Goal: Task Accomplishment & Management: Manage account settings

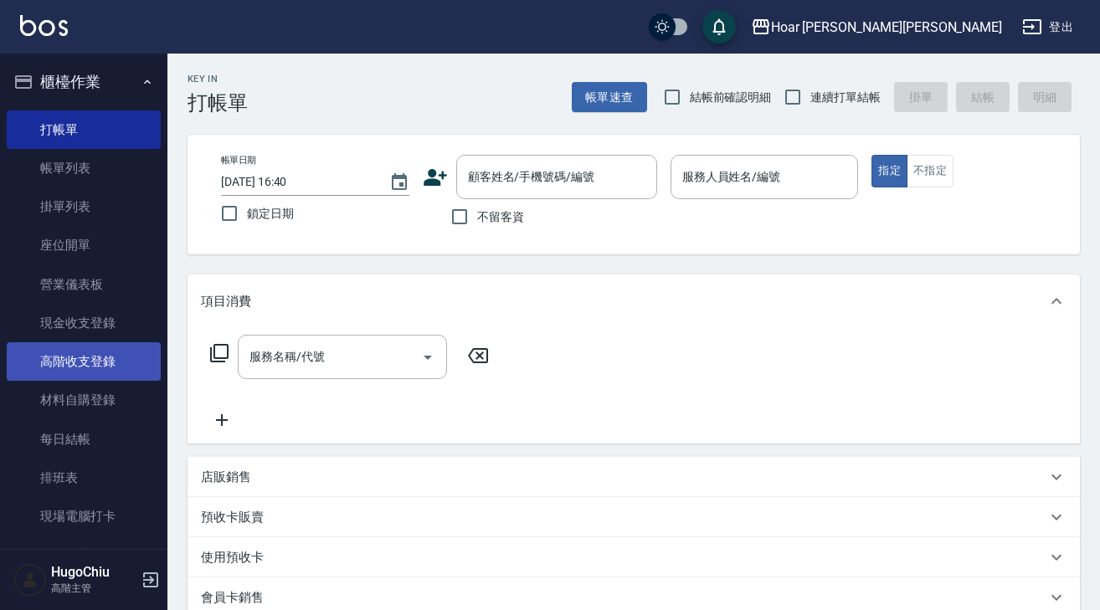
click at [85, 370] on link "高階收支登錄" at bounding box center [84, 362] width 154 height 39
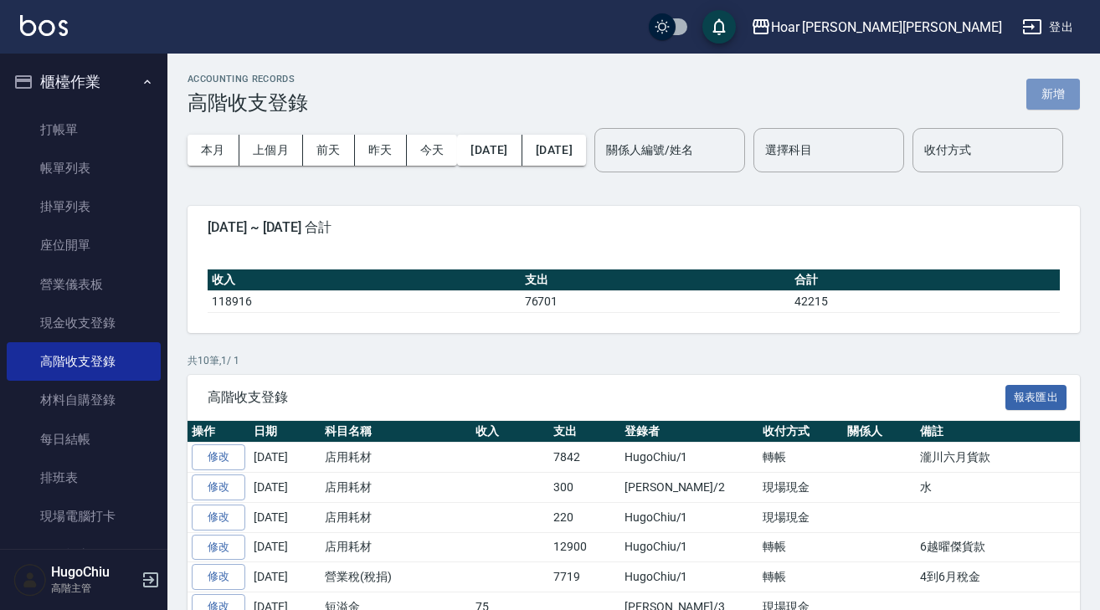
drag, startPoint x: 1059, startPoint y: 105, endPoint x: 985, endPoint y: 125, distance: 77.2
click at [1059, 105] on button "新增" at bounding box center [1054, 94] width 54 height 31
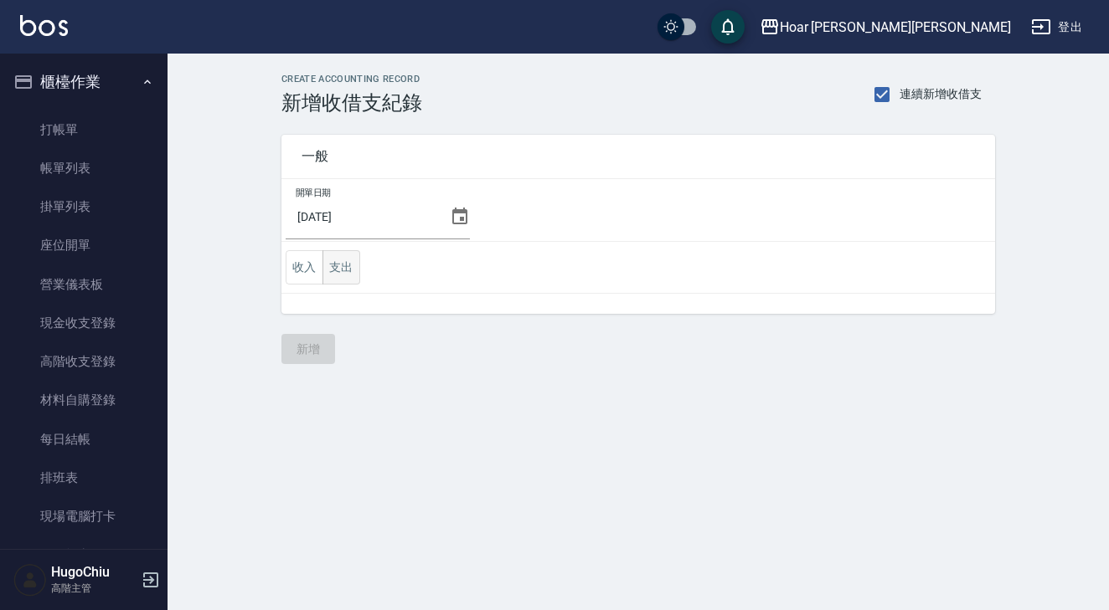
click at [341, 277] on button "支出" at bounding box center [341, 267] width 38 height 34
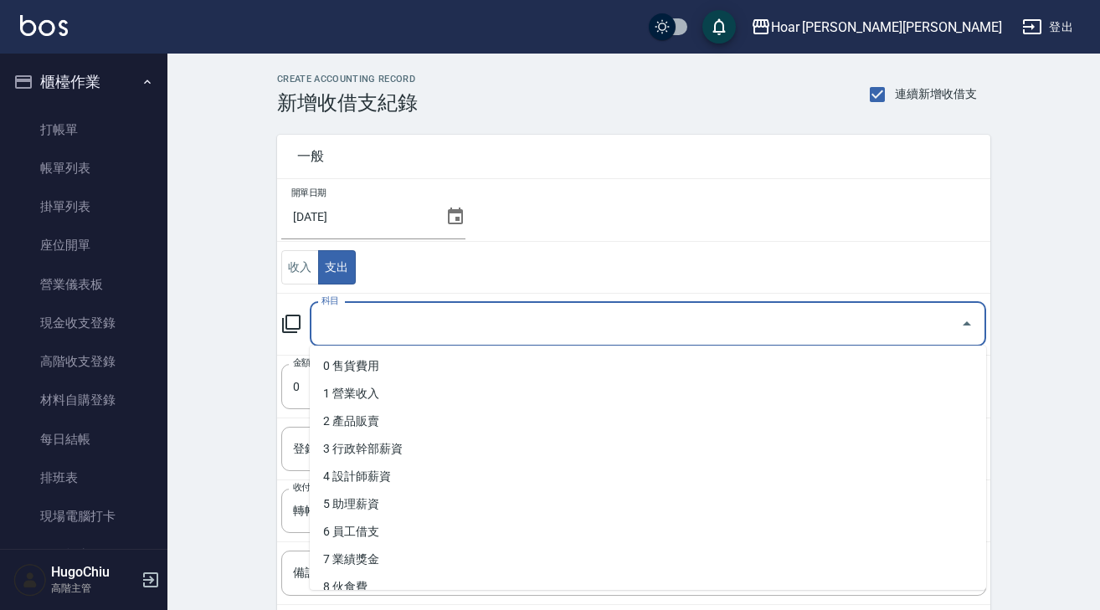
click at [357, 335] on input "科目" at bounding box center [635, 324] width 636 height 29
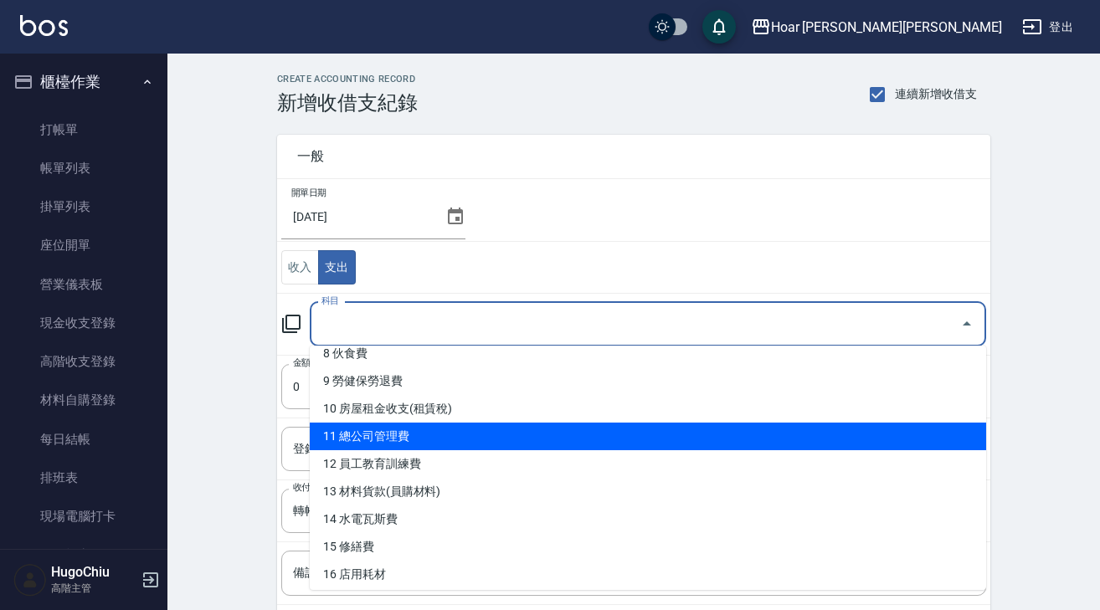
scroll to position [272, 0]
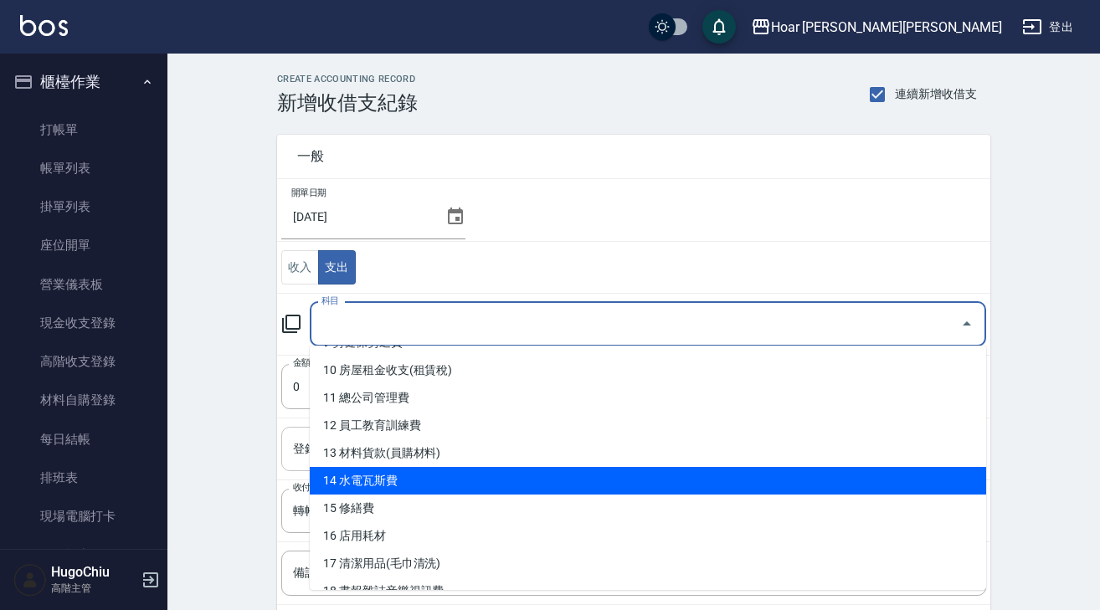
drag, startPoint x: 405, startPoint y: 476, endPoint x: 393, endPoint y: 447, distance: 31.1
click at [405, 476] on li "14 水電瓦斯費" at bounding box center [648, 481] width 677 height 28
type input "14 水電瓦斯費"
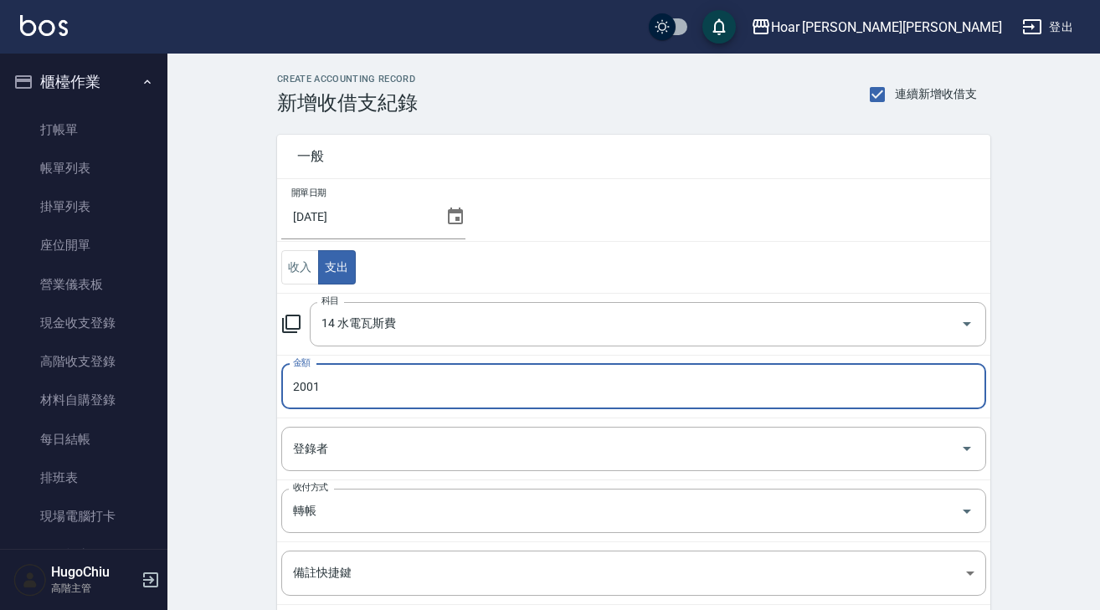
type input "2001"
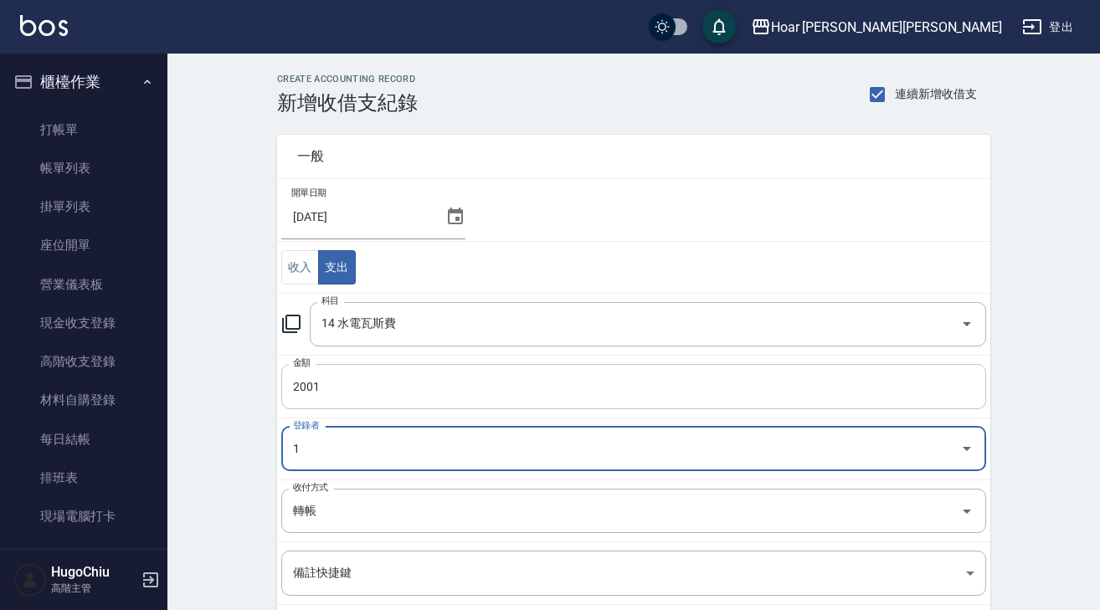
type input "HugoChiu-1"
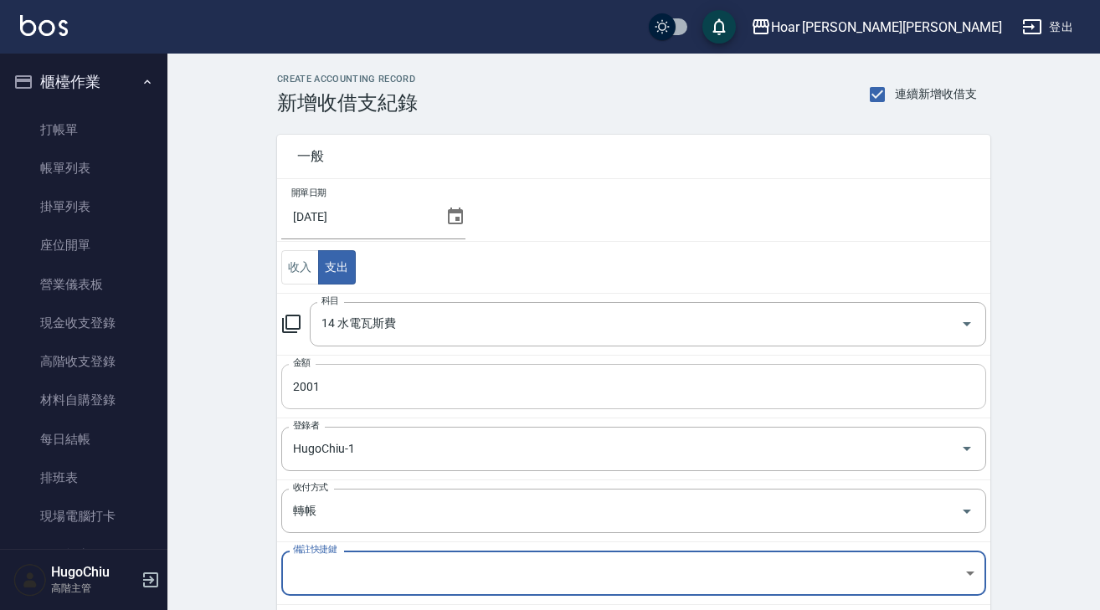
scroll to position [183, 0]
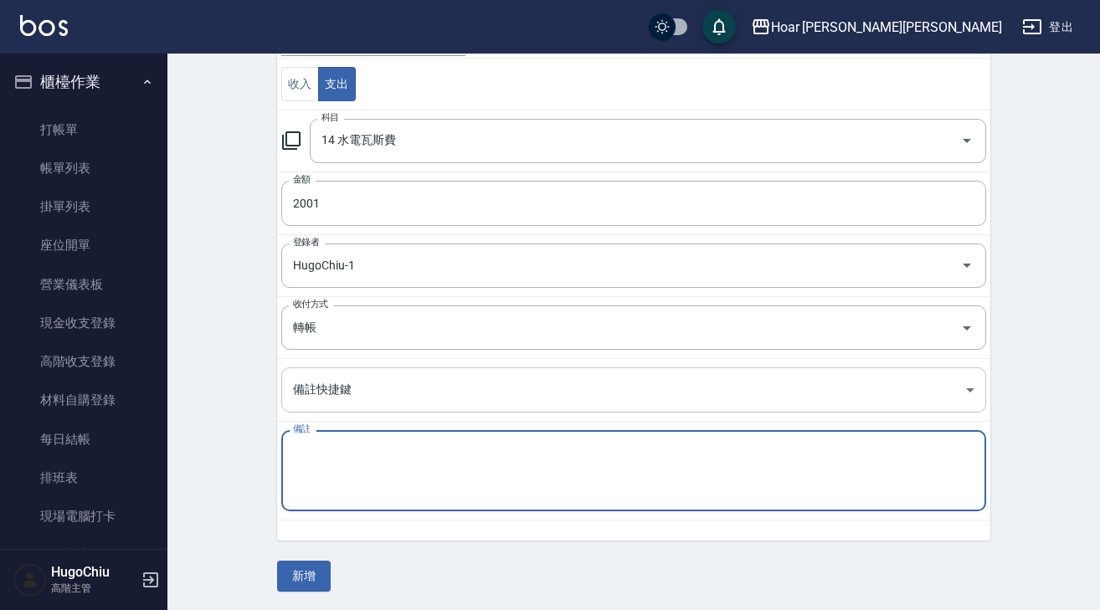
paste textarea "六月欣中天然氣"
type textarea "六月欣中天然氣"
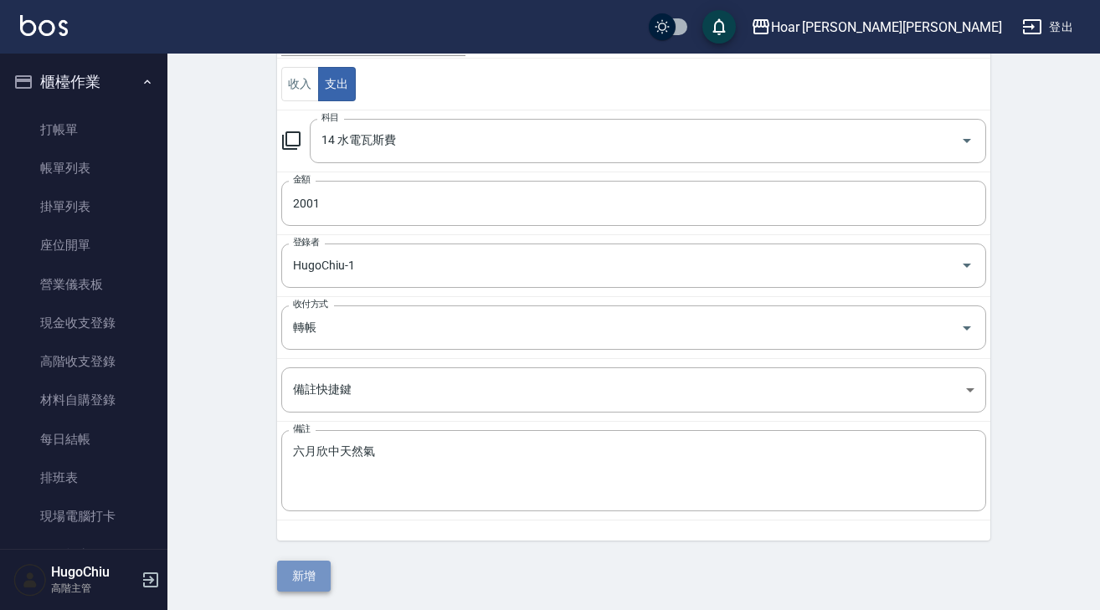
click at [306, 563] on button "新增" at bounding box center [304, 576] width 54 height 31
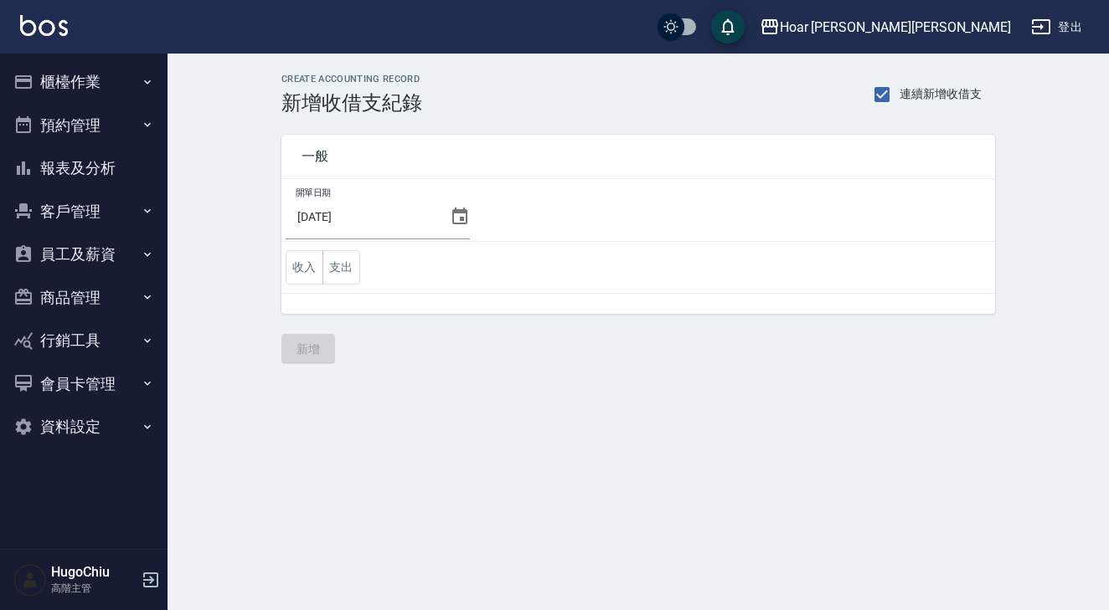
click at [79, 87] on button "櫃檯作業" at bounding box center [84, 82] width 154 height 44
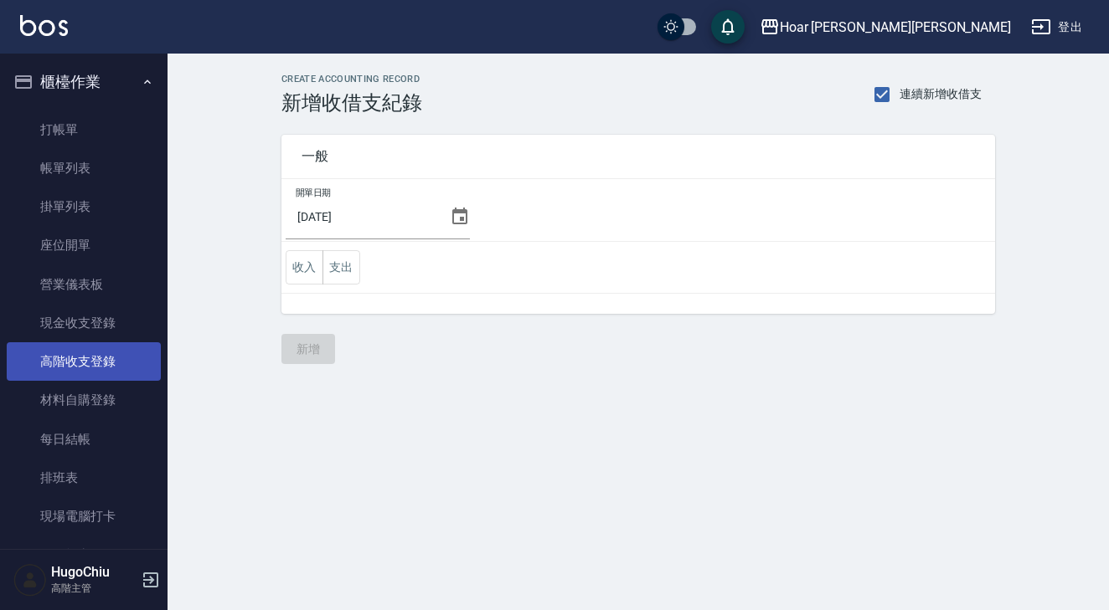
click at [94, 372] on link "高階收支登錄" at bounding box center [84, 362] width 154 height 39
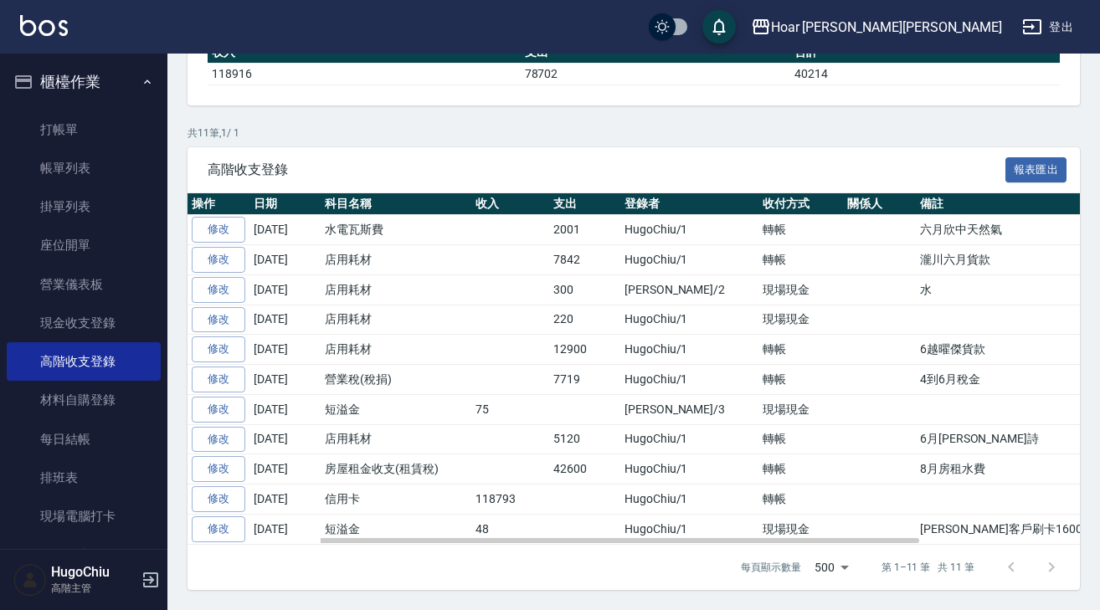
scroll to position [237, 0]
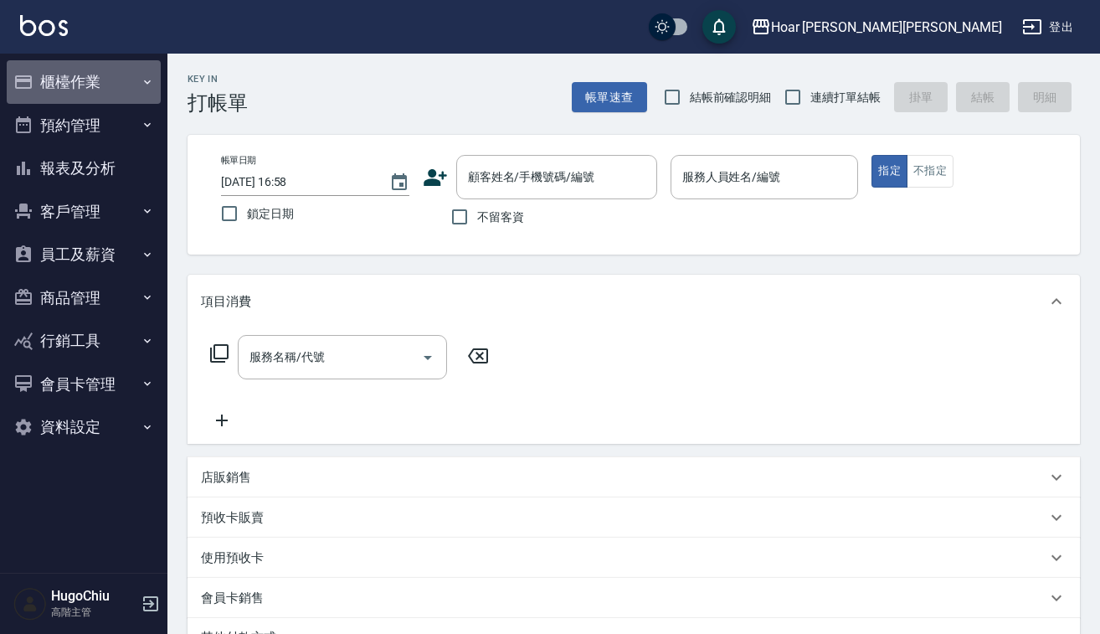
click at [94, 82] on button "櫃檯作業" at bounding box center [84, 82] width 154 height 44
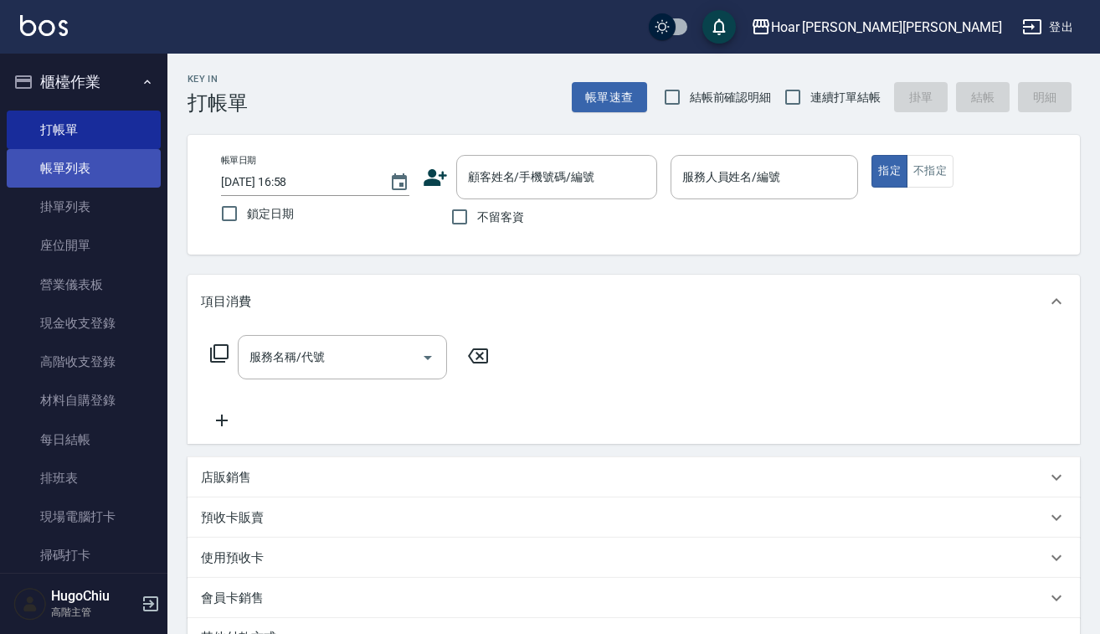
drag, startPoint x: 96, startPoint y: 182, endPoint x: 106, endPoint y: 184, distance: 10.4
click at [99, 182] on link "帳單列表" at bounding box center [84, 168] width 154 height 39
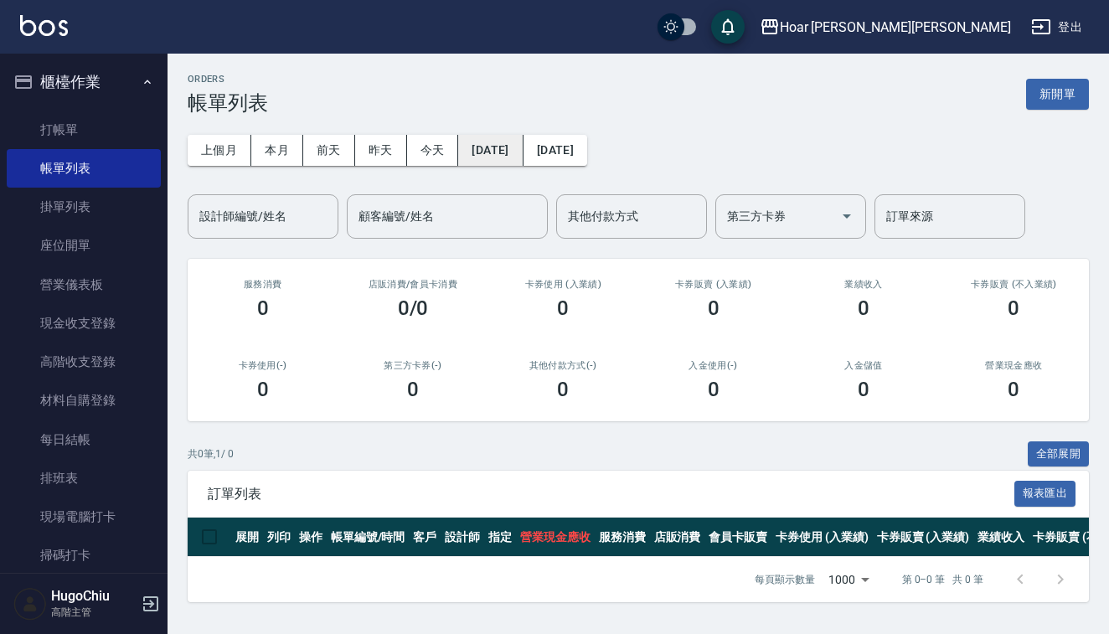
click at [503, 153] on button "[DATE]" at bounding box center [490, 150] width 64 height 31
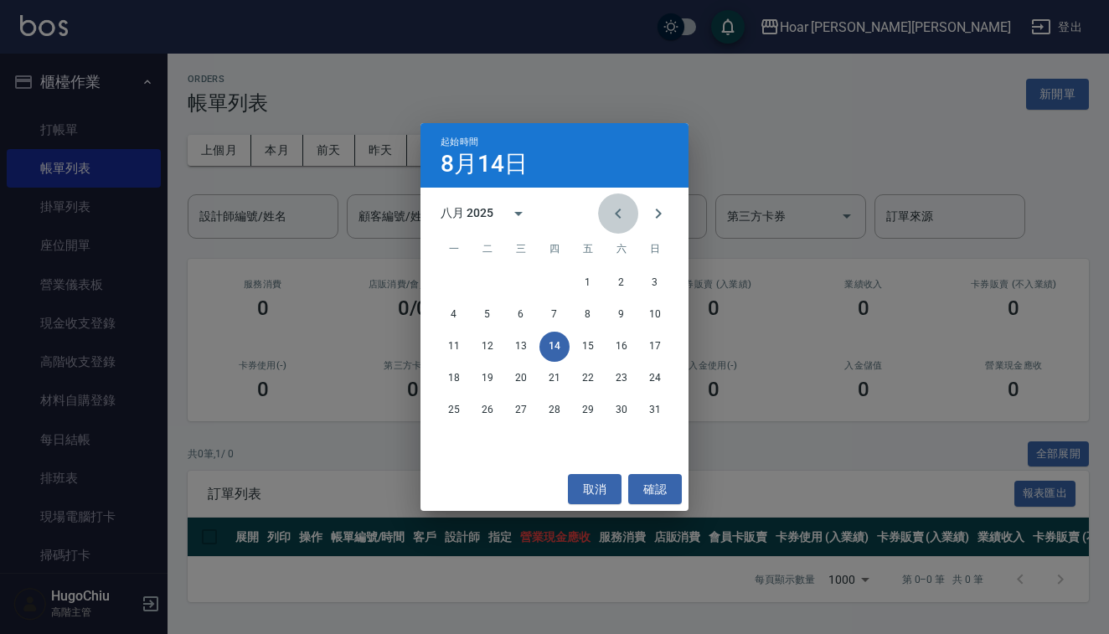
click at [631, 216] on button "Previous month" at bounding box center [618, 213] width 40 height 40
click at [648, 280] on button "6" at bounding box center [655, 283] width 30 height 30
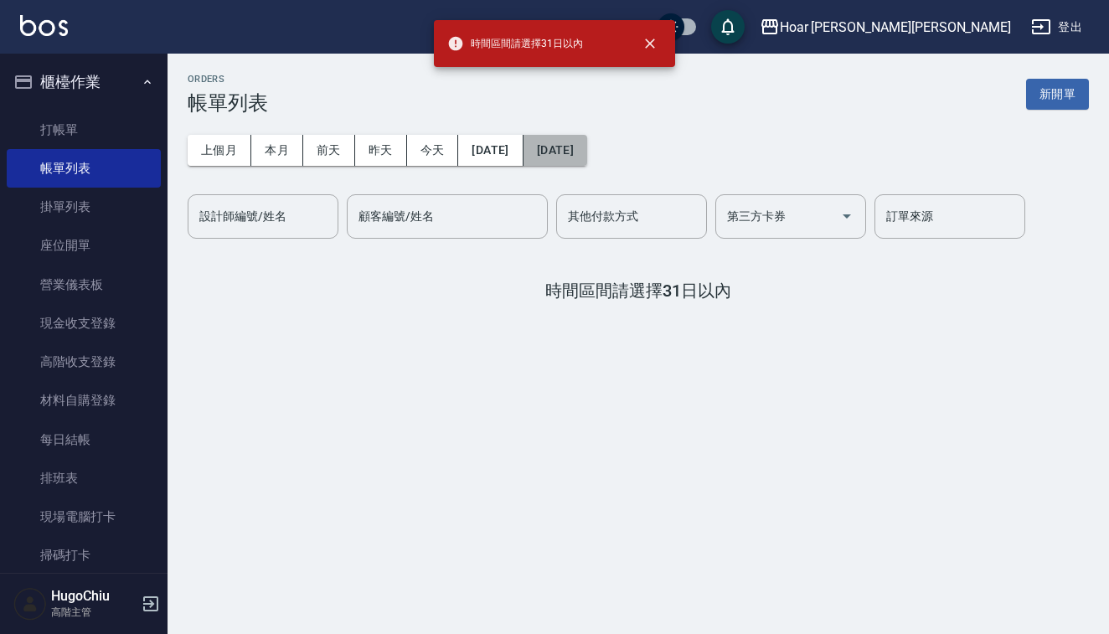
click at [585, 146] on button "[DATE]" at bounding box center [555, 150] width 64 height 31
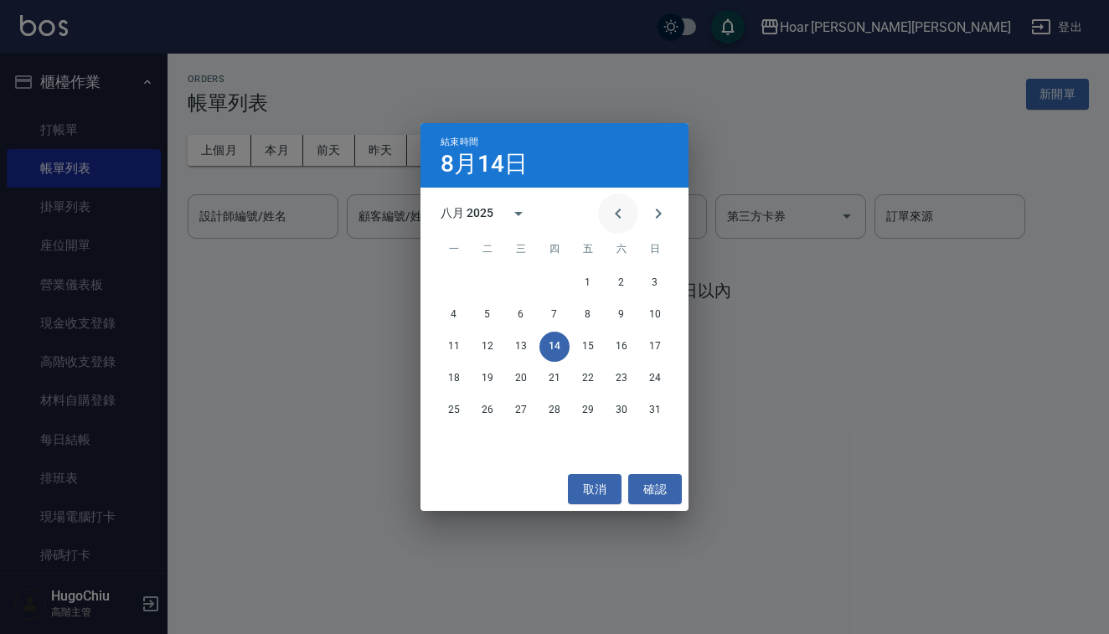
click at [636, 214] on button "Previous month" at bounding box center [618, 213] width 40 height 40
click at [648, 281] on button "6" at bounding box center [655, 283] width 30 height 30
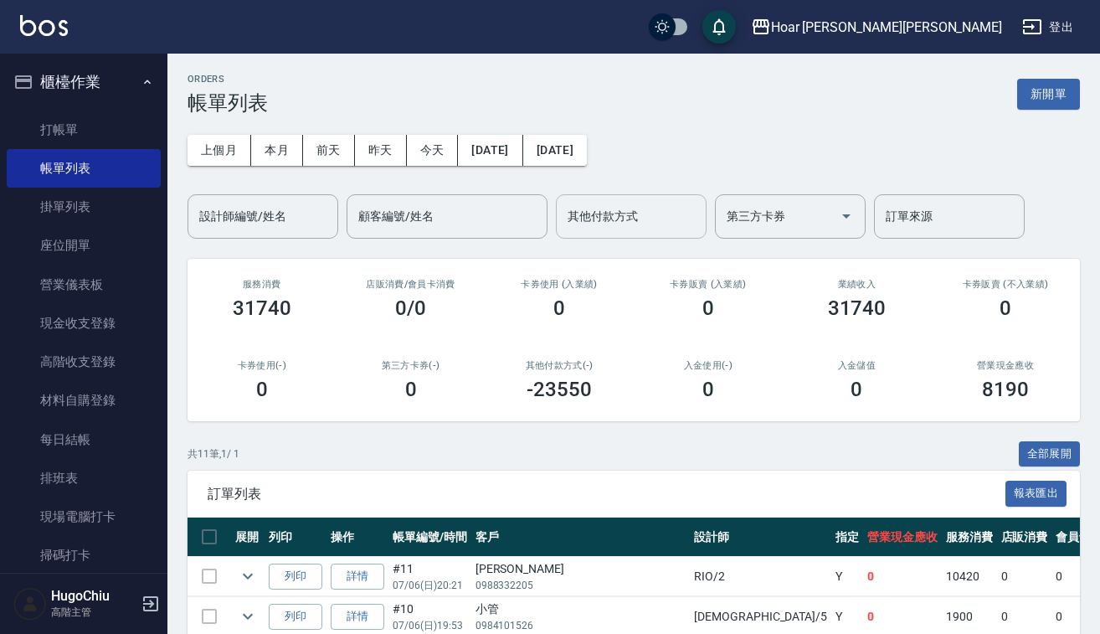
click at [565, 225] on input "其他付款方式" at bounding box center [632, 216] width 136 height 29
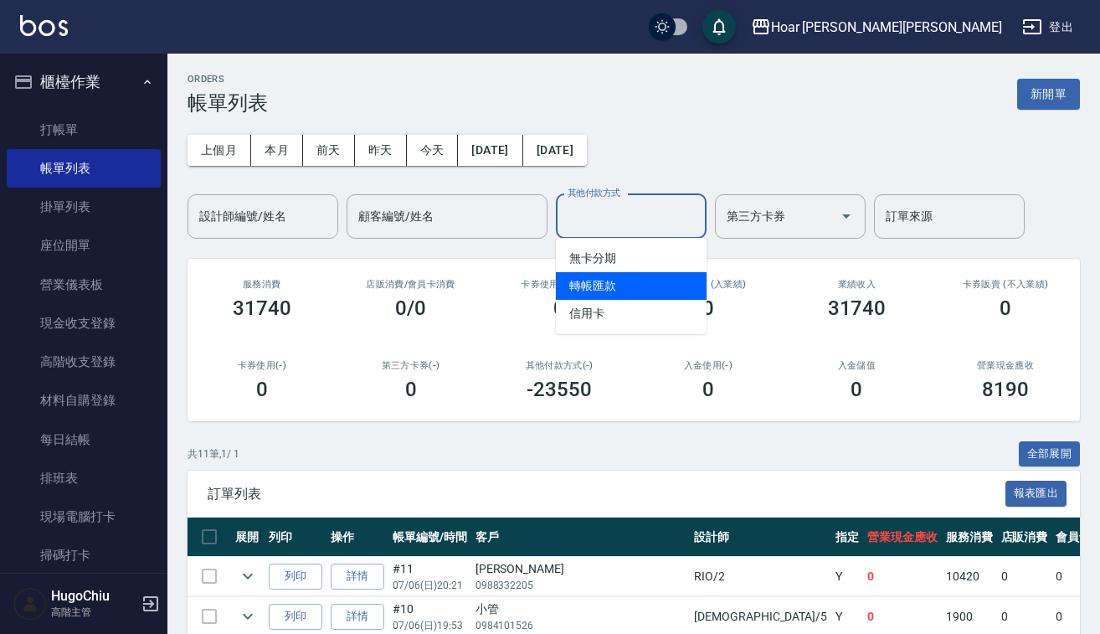
click at [621, 296] on span "轉帳匯款" at bounding box center [631, 286] width 151 height 28
type input "轉帳匯款"
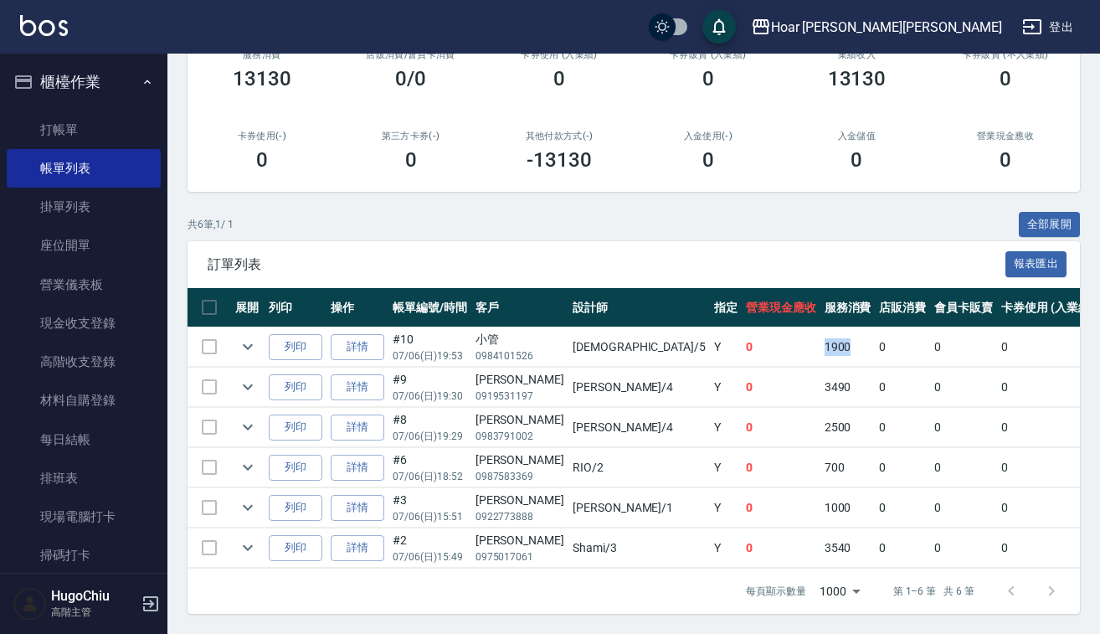
drag, startPoint x: 703, startPoint y: 334, endPoint x: 735, endPoint y: 334, distance: 32.7
click at [821, 334] on td "1900" at bounding box center [848, 346] width 55 height 39
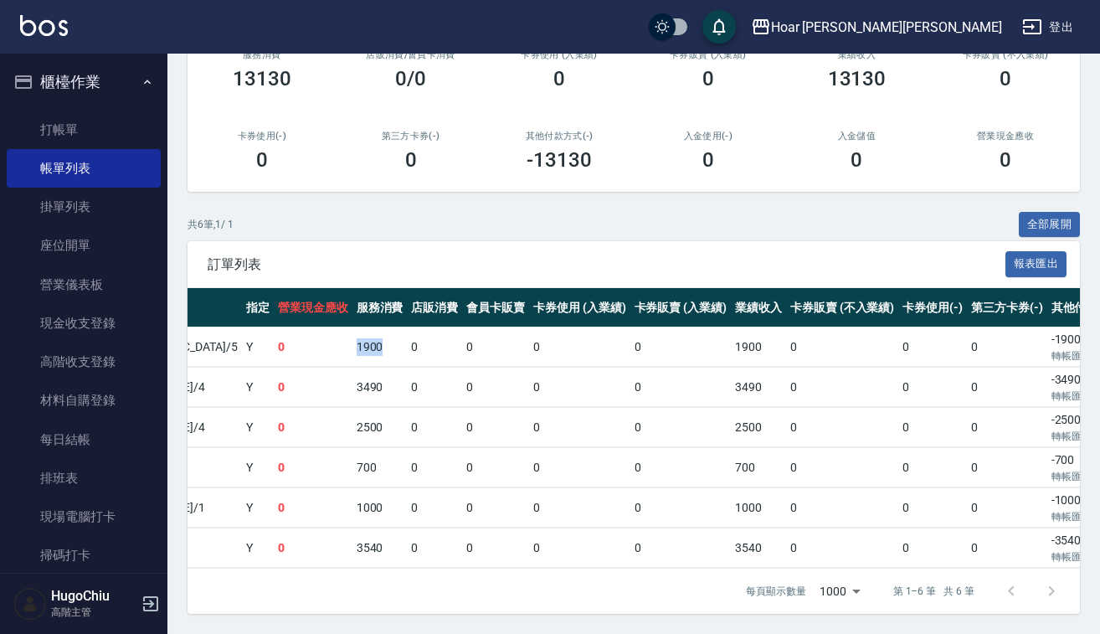
scroll to position [0, 451]
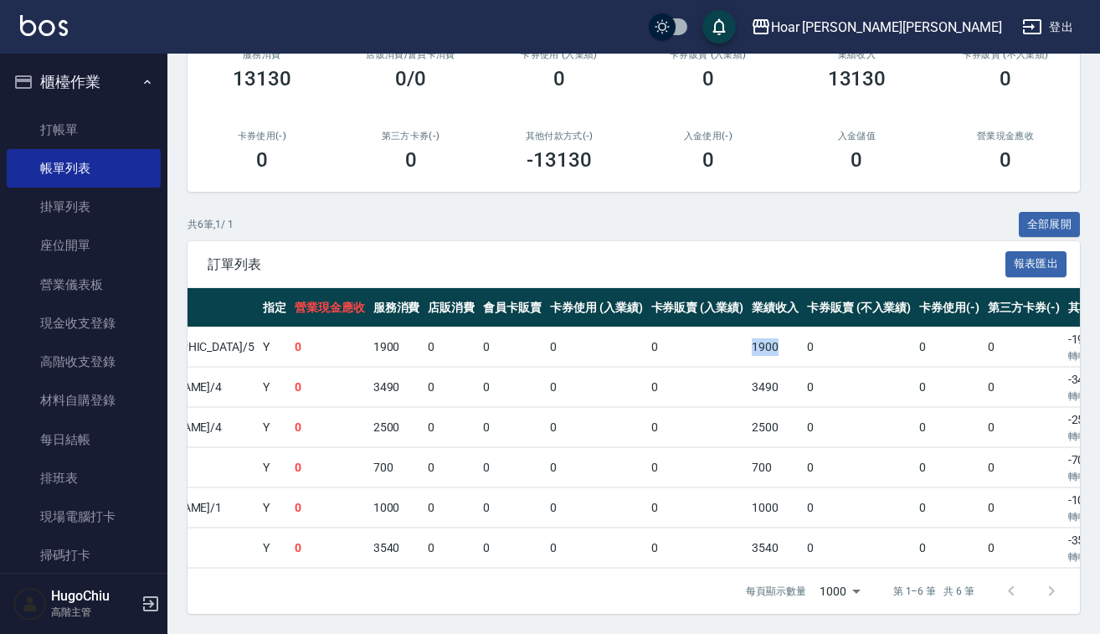
drag, startPoint x: 631, startPoint y: 333, endPoint x: 657, endPoint y: 334, distance: 26.0
click at [748, 334] on td "1900" at bounding box center [775, 346] width 55 height 39
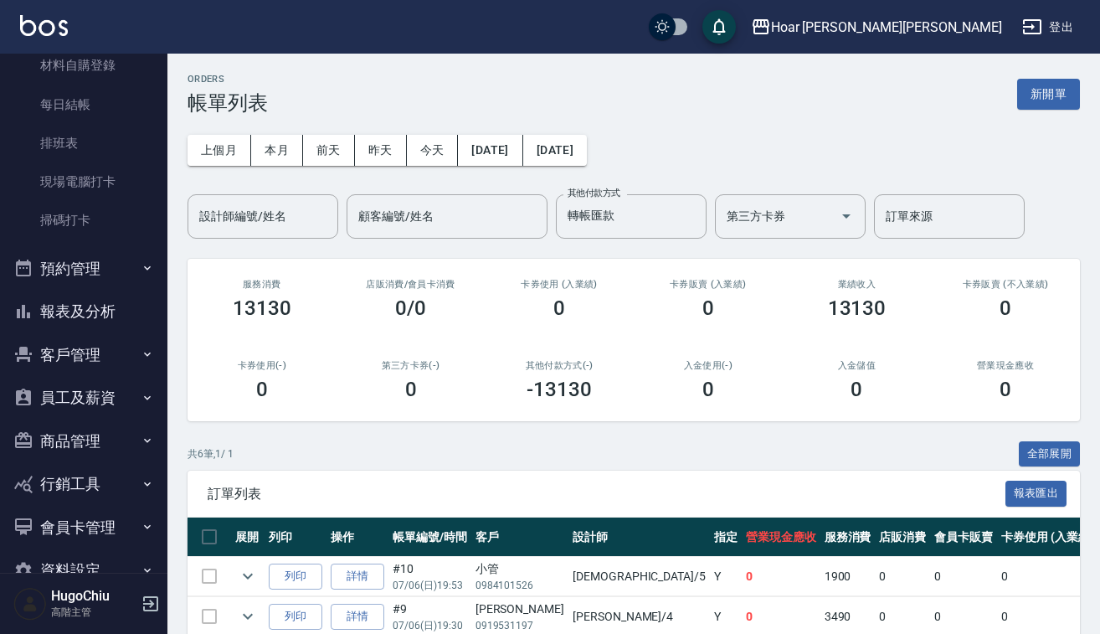
scroll to position [336, 0]
click at [94, 403] on button "員工及薪資" at bounding box center [84, 397] width 154 height 44
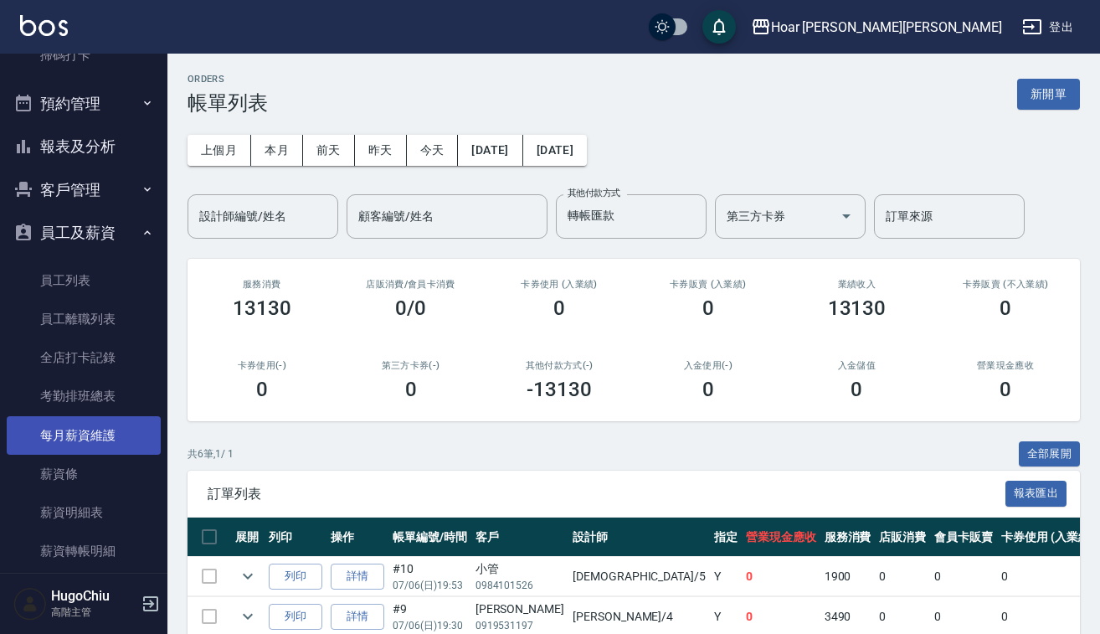
scroll to position [502, 0]
click at [100, 430] on link "每月薪資維護" at bounding box center [84, 434] width 154 height 39
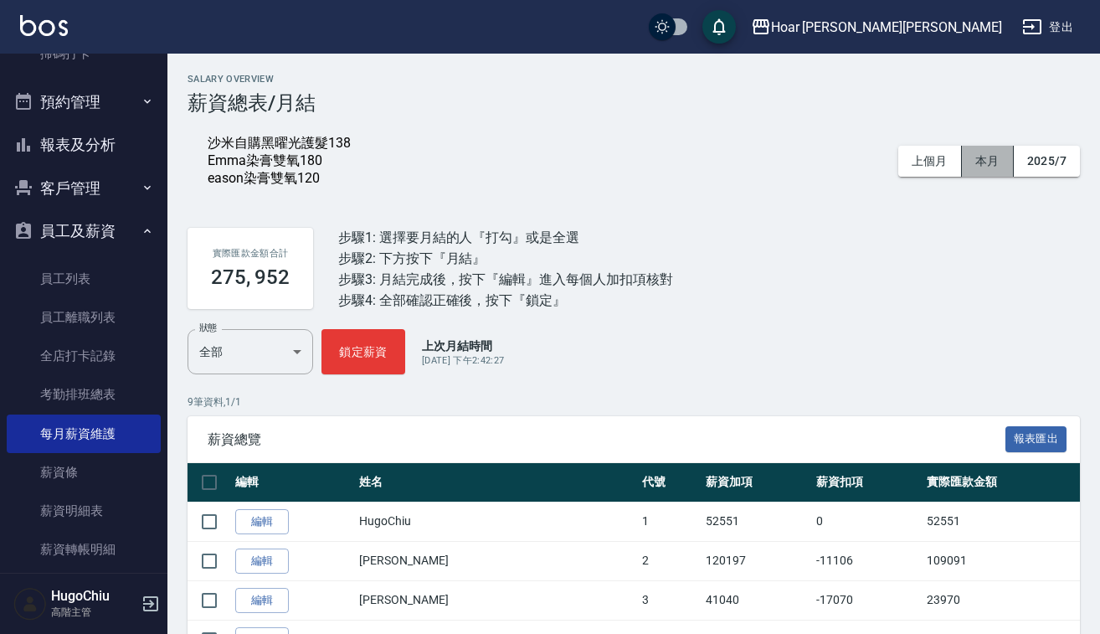
click at [1005, 163] on button "本月" at bounding box center [988, 161] width 52 height 31
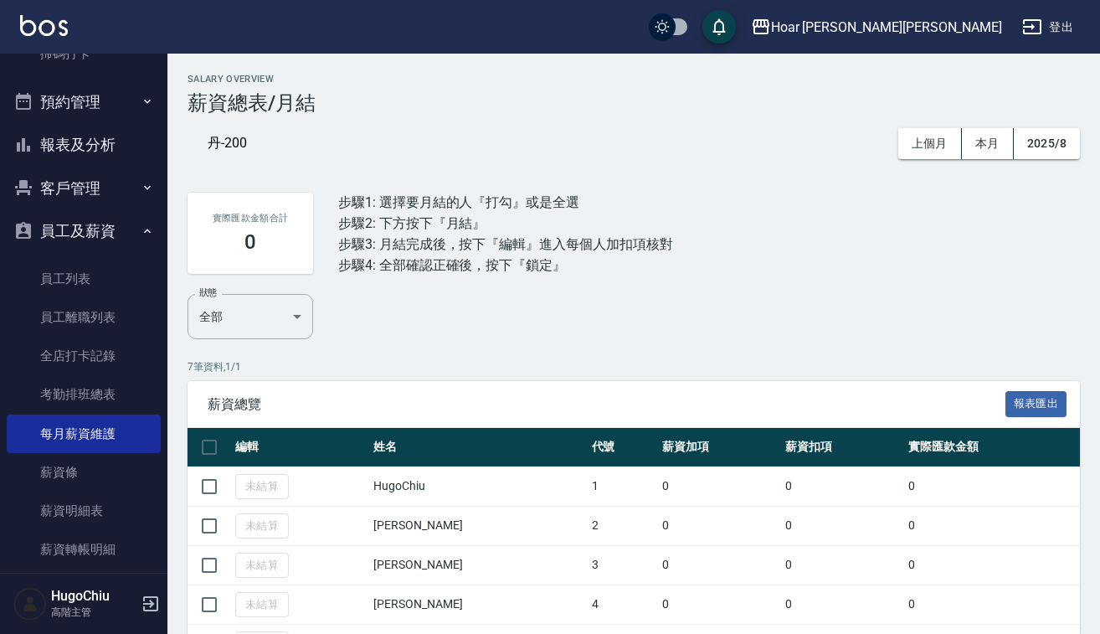
click at [266, 146] on div "丹-200" at bounding box center [291, 144] width 167 height 18
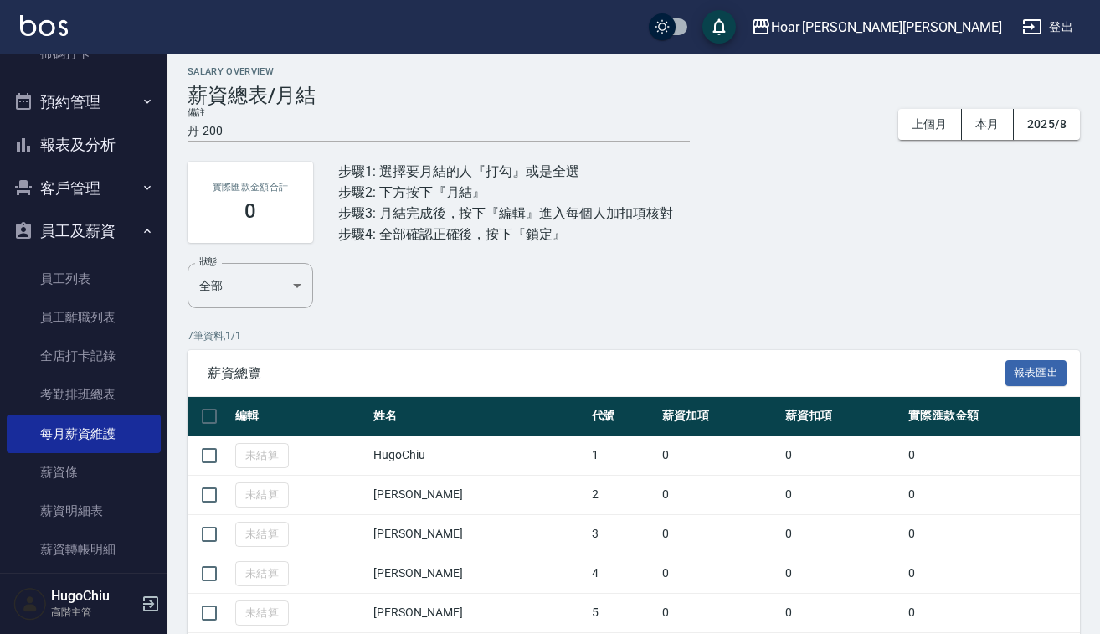
scroll to position [9, 0]
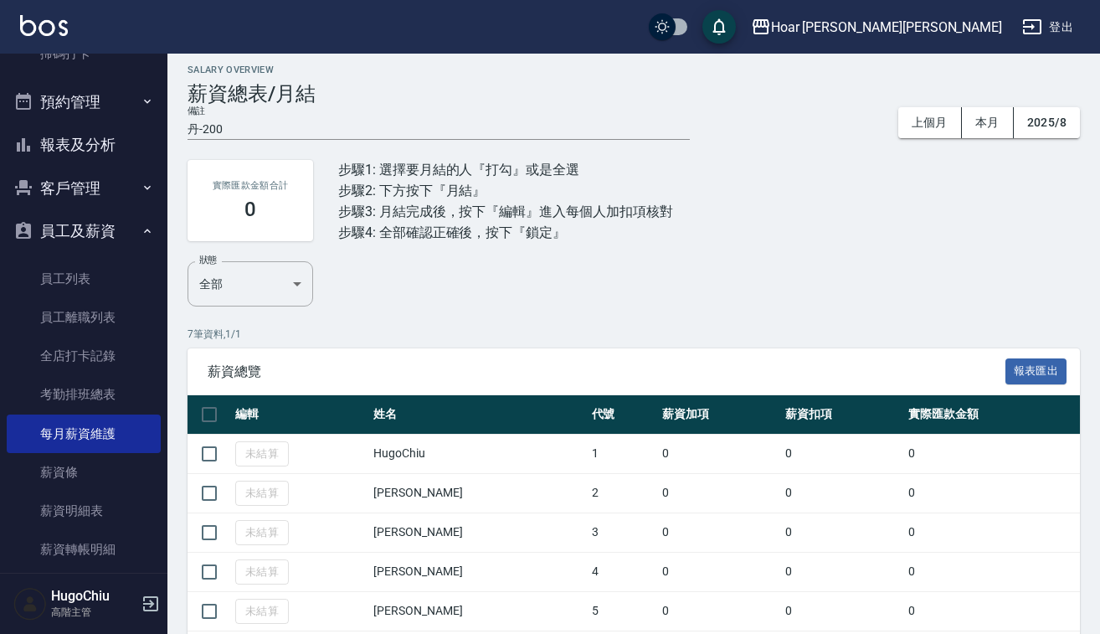
click at [265, 137] on div "丹-200 x" at bounding box center [439, 129] width 502 height 21
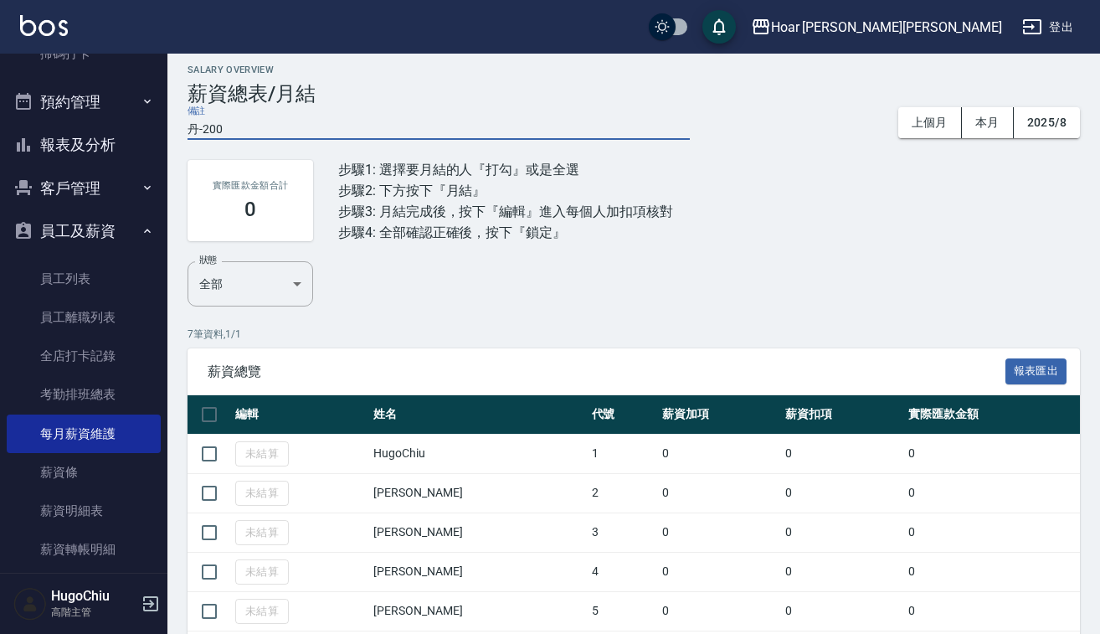
click at [274, 131] on textarea "丹-200" at bounding box center [439, 128] width 502 height 13
click at [186, 130] on div "Salary Overview 薪資總表/月結 備註 丹-200 x 上個月 本月 2025/8 實際匯款金額合計 0 步驟1: 選擇要月結的人『打勾』或是全…" at bounding box center [633, 393] width 933 height 659
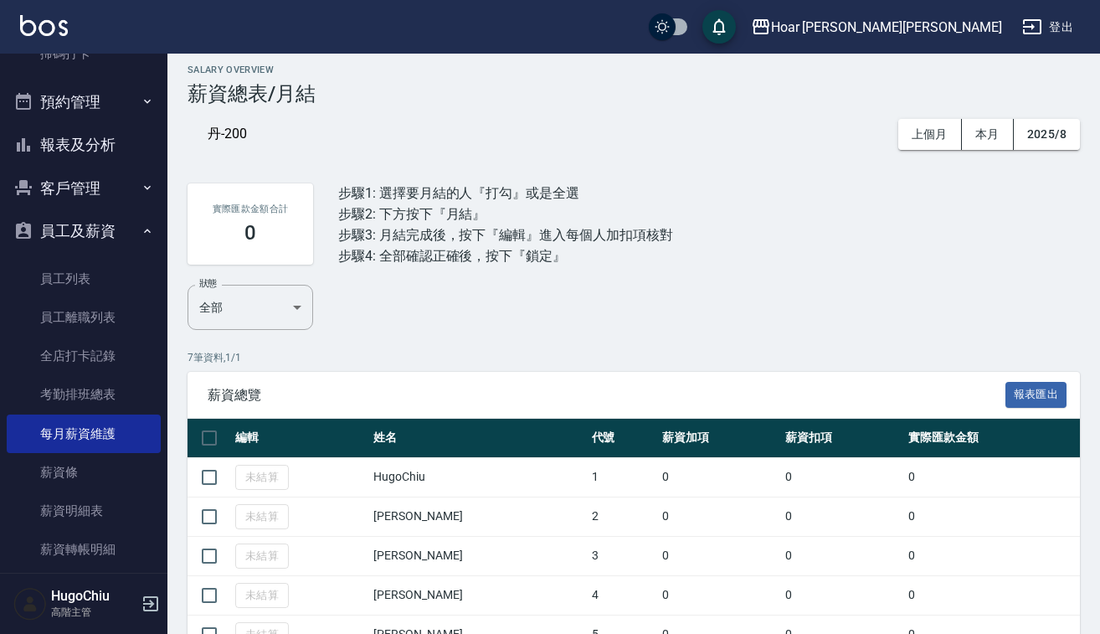
drag, startPoint x: 204, startPoint y: 135, endPoint x: 219, endPoint y: 137, distance: 15.3
click at [208, 136] on div "丹-200" at bounding box center [292, 135] width 208 height 58
click at [244, 138] on div "丹-200" at bounding box center [291, 135] width 167 height 18
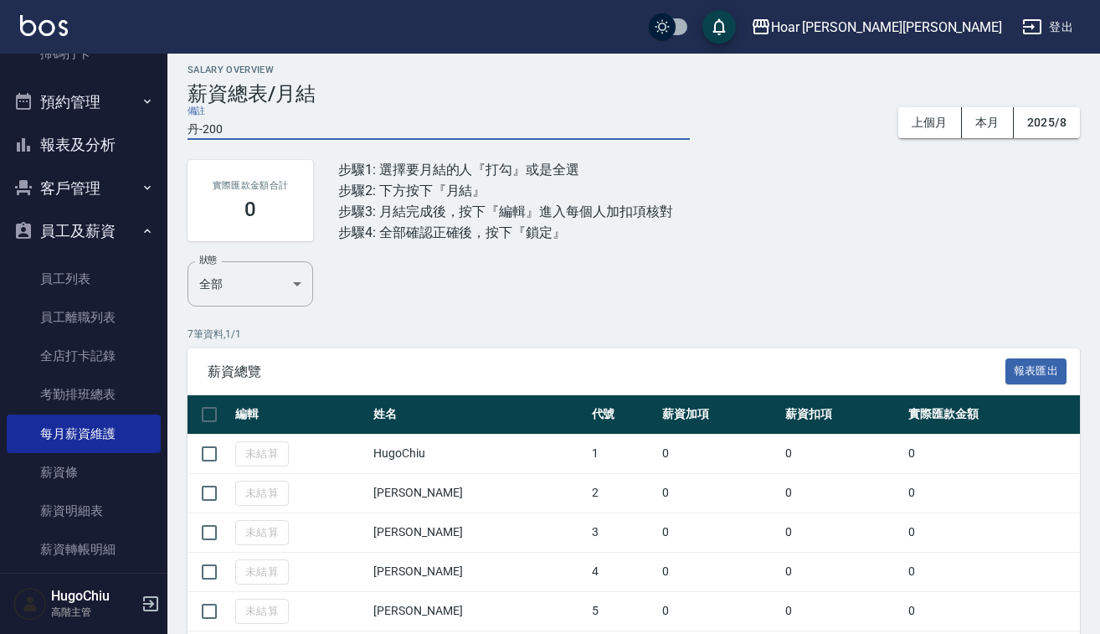
drag, startPoint x: 240, startPoint y: 133, endPoint x: 196, endPoint y: 133, distance: 44.4
click at [240, 133] on textarea "丹-200" at bounding box center [439, 128] width 502 height 13
drag, startPoint x: 189, startPoint y: 130, endPoint x: 248, endPoint y: 146, distance: 60.7
click at [189, 130] on textarea "丹-200" at bounding box center [439, 128] width 502 height 13
paste textarea "音樂沒關二樓樓梯燈也沒關"
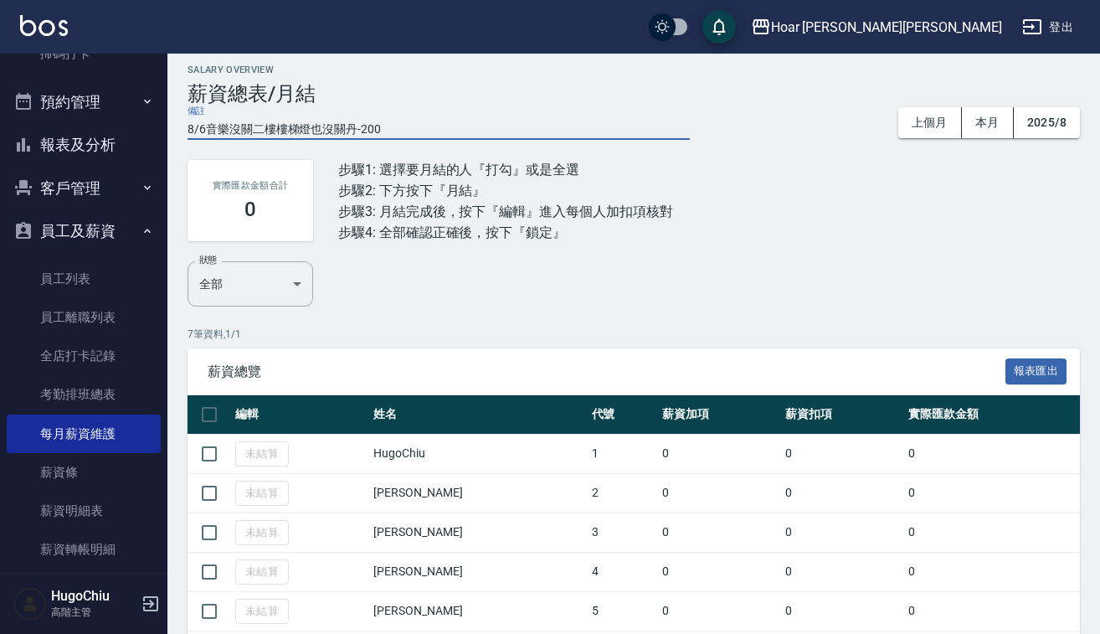
drag, startPoint x: 320, startPoint y: 129, endPoint x: 336, endPoint y: 169, distance: 43.2
click at [321, 129] on textarea "8/6音樂沒關二樓樓梯燈也沒關丹-200" at bounding box center [439, 128] width 502 height 13
click at [396, 130] on textarea "8/6音樂沒關二樓樓梯燈沒關丹-200" at bounding box center [439, 128] width 502 height 13
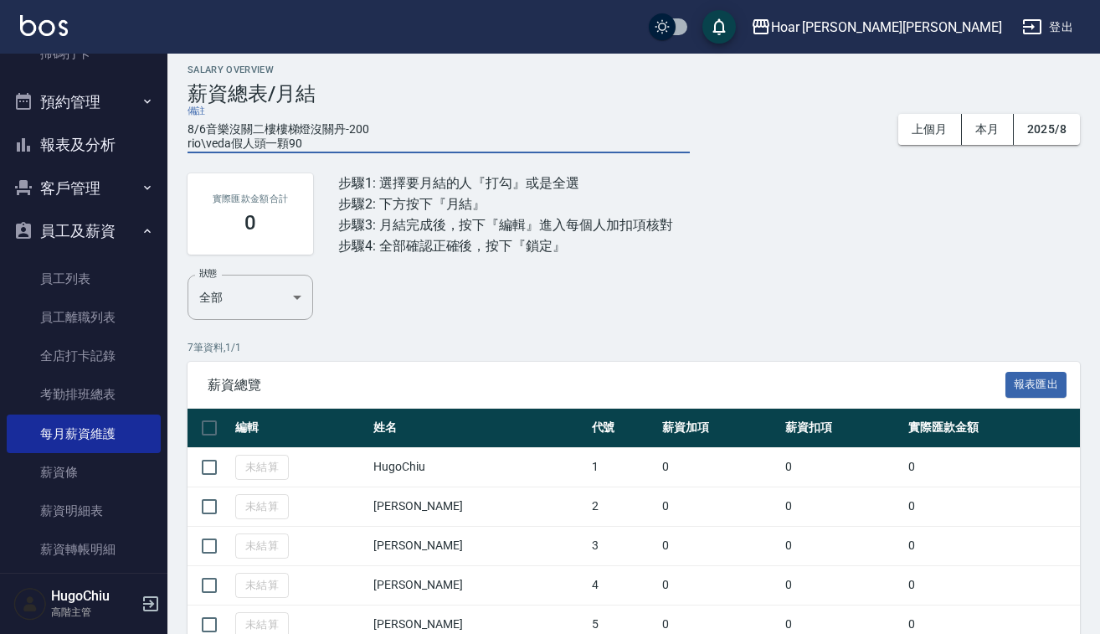
type textarea "8/6音樂沒關二樓樓梯燈沒關丹-200 rio\veda假人頭一顆900"
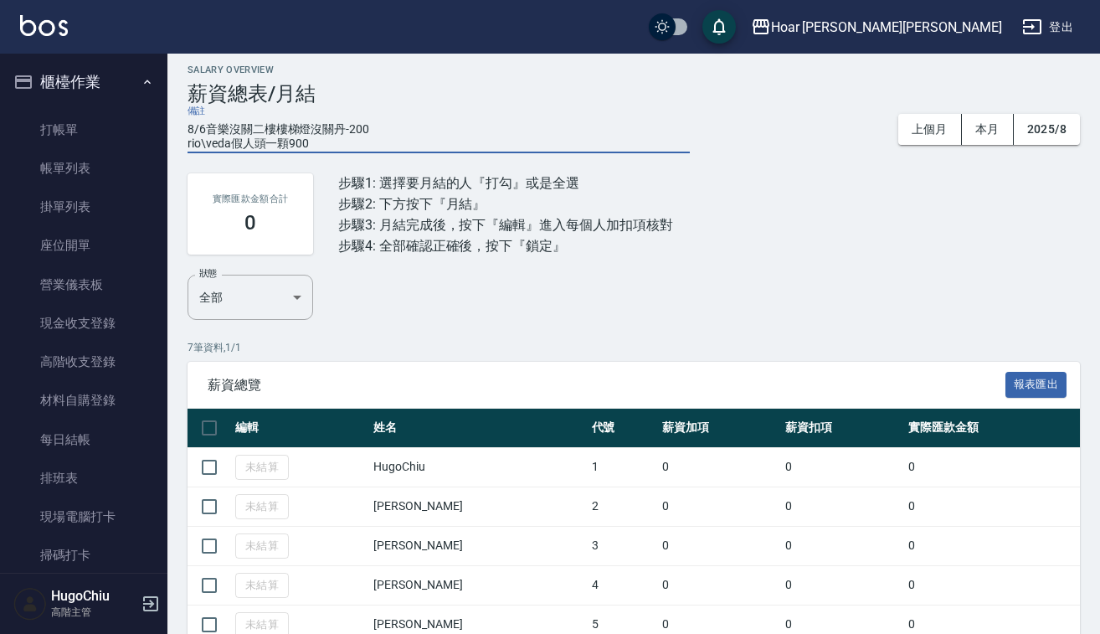
scroll to position [0, 0]
click at [98, 404] on link "材料自購登錄" at bounding box center [84, 400] width 154 height 39
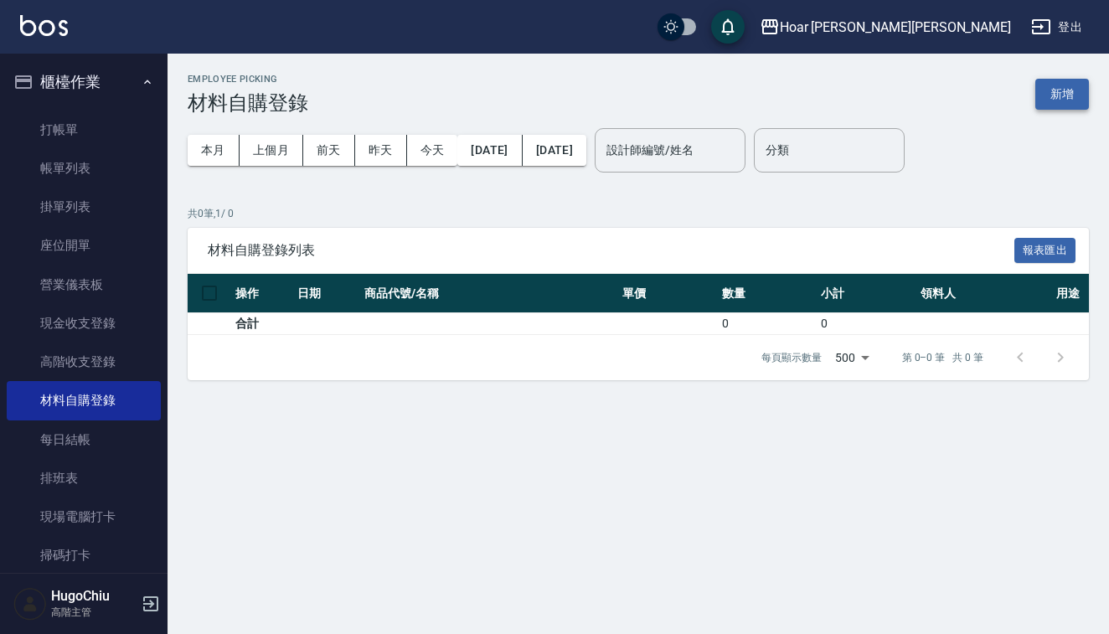
click at [1051, 102] on button "新增" at bounding box center [1062, 94] width 54 height 31
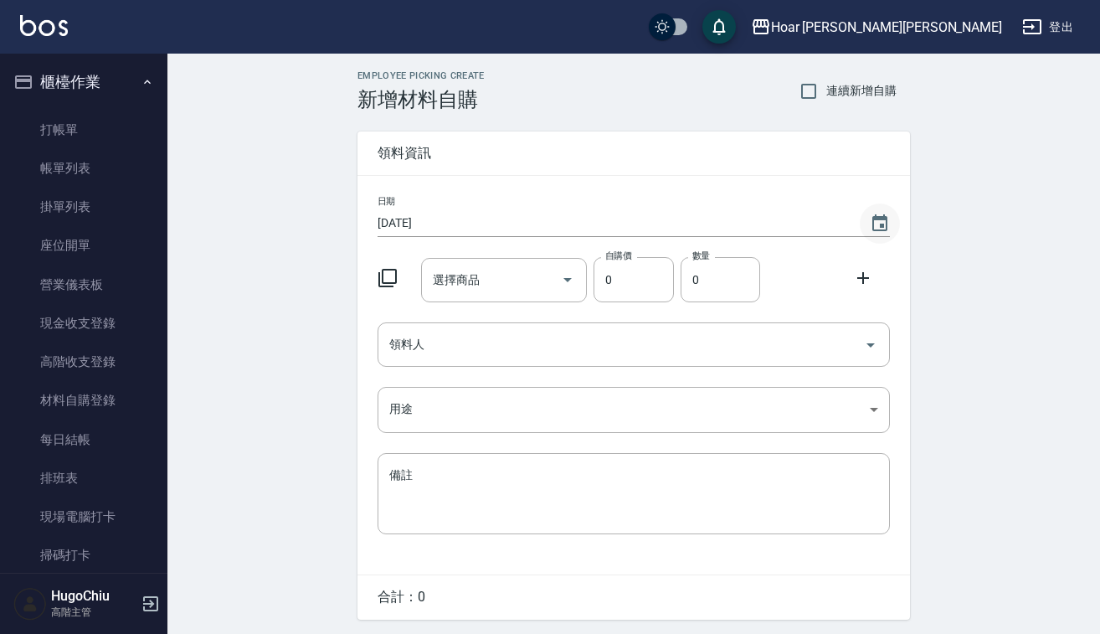
click at [879, 221] on icon "Choose date, selected date is 2025-08-14" at bounding box center [880, 224] width 20 height 20
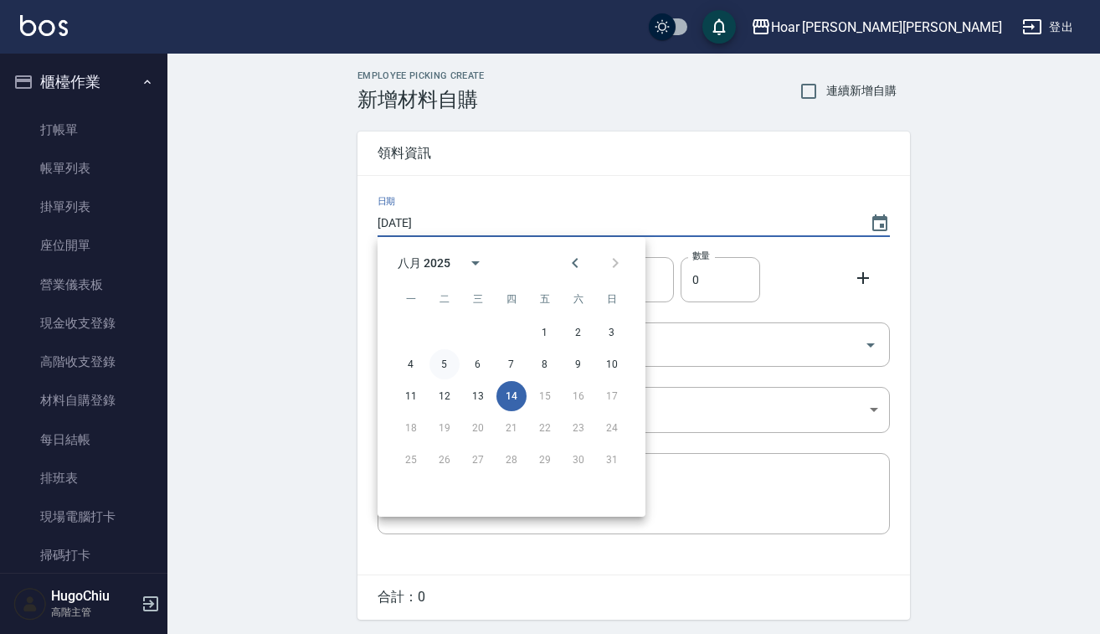
click at [445, 366] on button "5" at bounding box center [445, 364] width 30 height 30
type input "[DATE]"
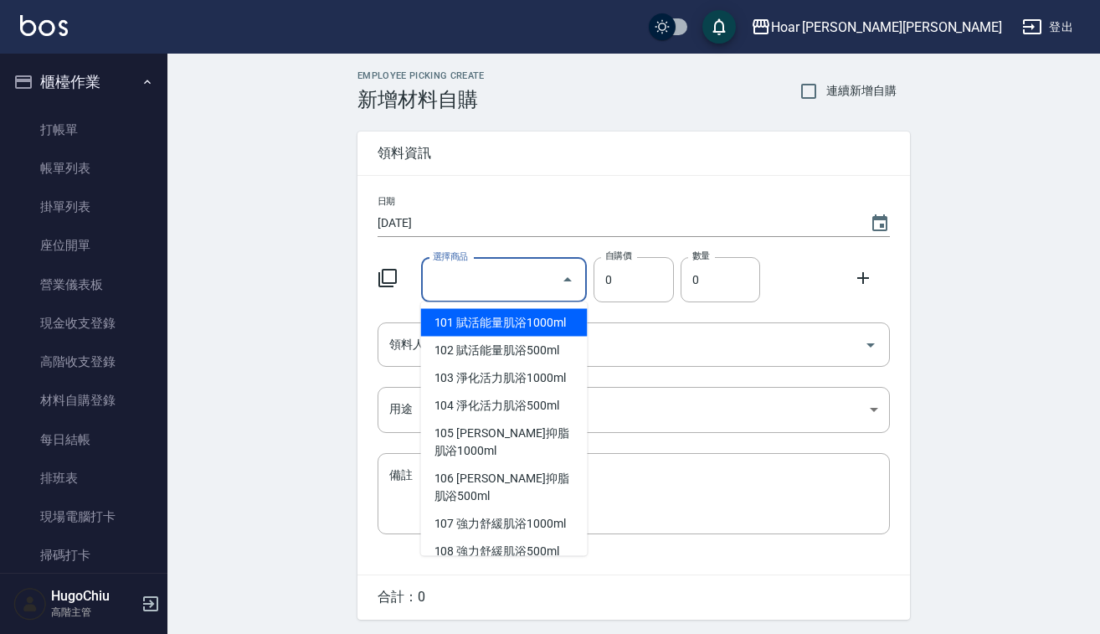
click at [483, 285] on input "選擇商品" at bounding box center [492, 279] width 126 height 29
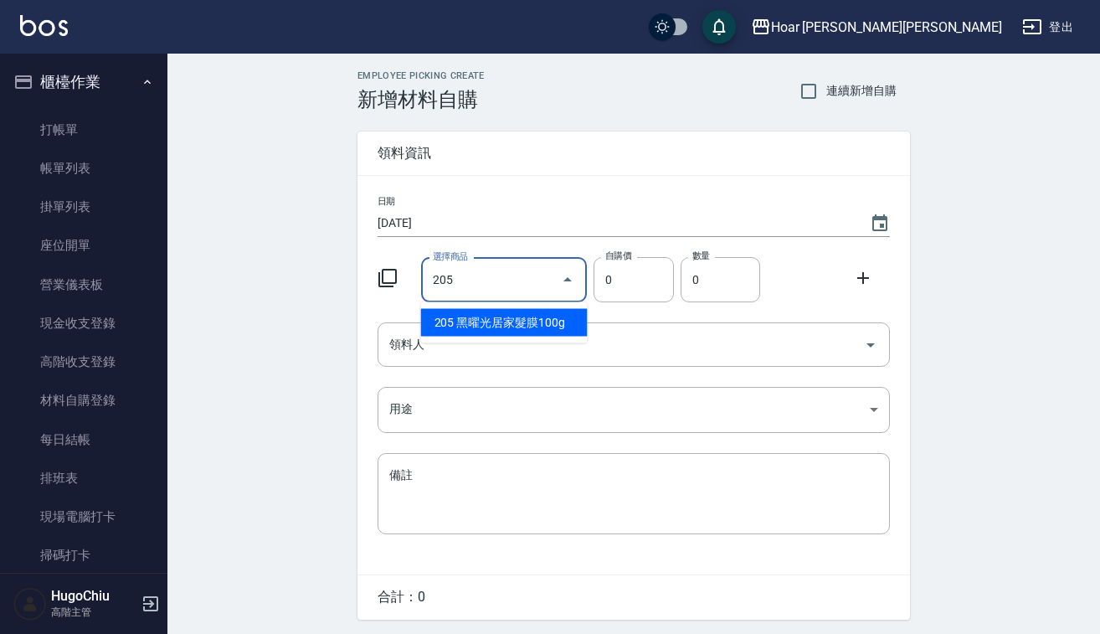
click at [486, 321] on li "205 黑曜光居家髮膜100g" at bounding box center [504, 323] width 167 height 28
type input "黑曜光居家髮膜100g"
type input "200"
type input "1"
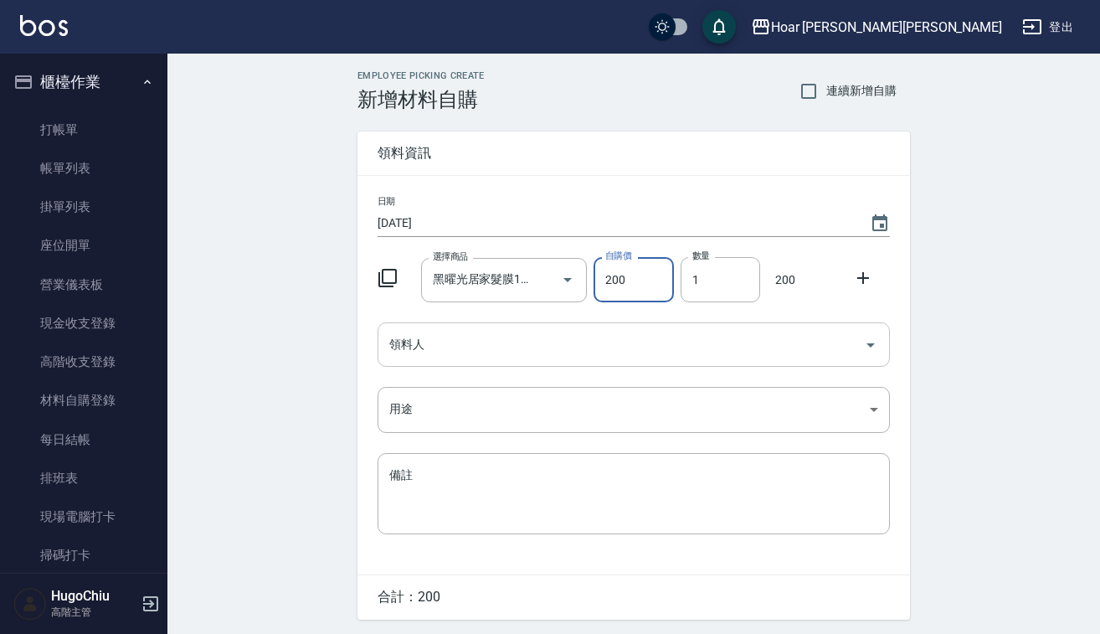
click at [479, 351] on input "領料人" at bounding box center [621, 344] width 472 height 29
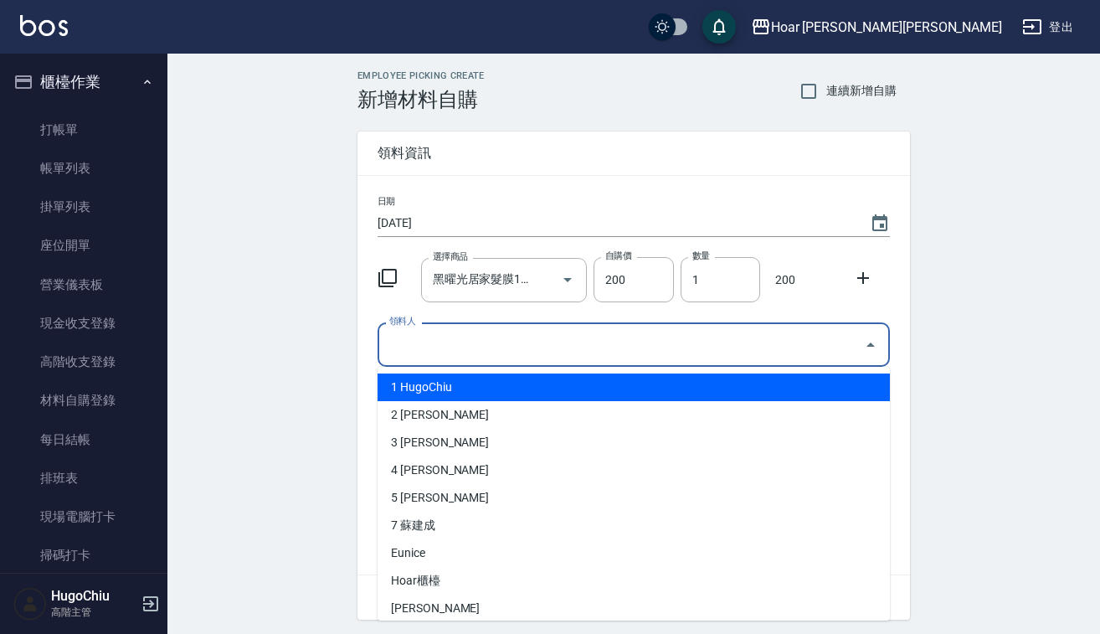
click at [447, 384] on li "1 HugoChiu" at bounding box center [634, 387] width 512 height 28
type input "HugoChiu"
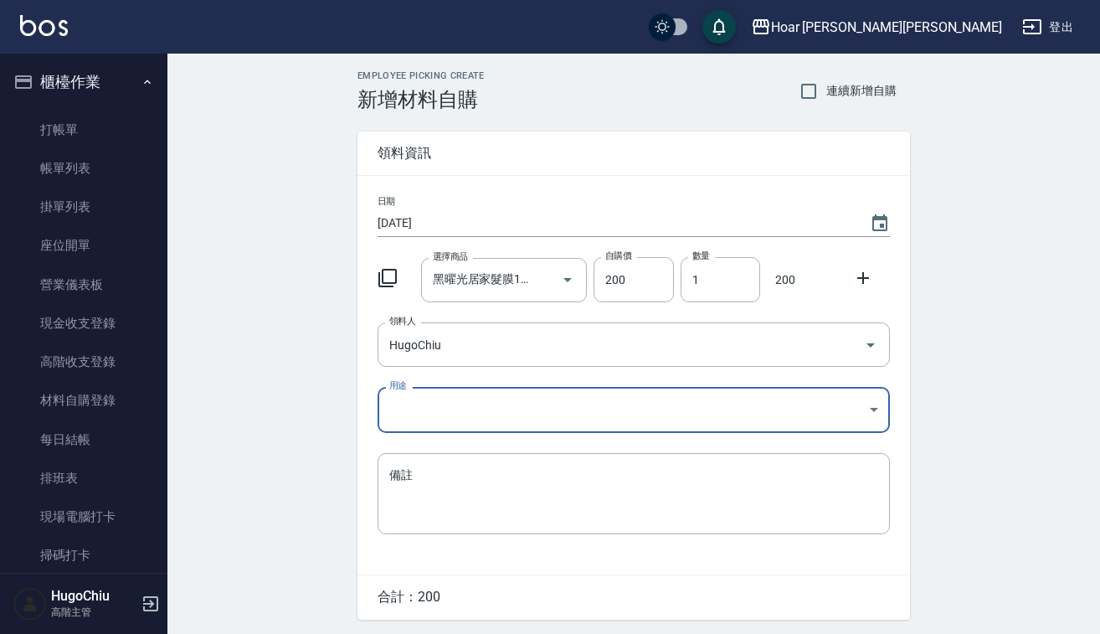
click at [431, 401] on body "Hoar [PERSON_NAME][PERSON_NAME] 登出 櫃檯作業 打帳單 帳單列表 掛單列表 座位開單 營業儀表板 現金收支登錄 高階收支登錄 …" at bounding box center [550, 343] width 1100 height 687
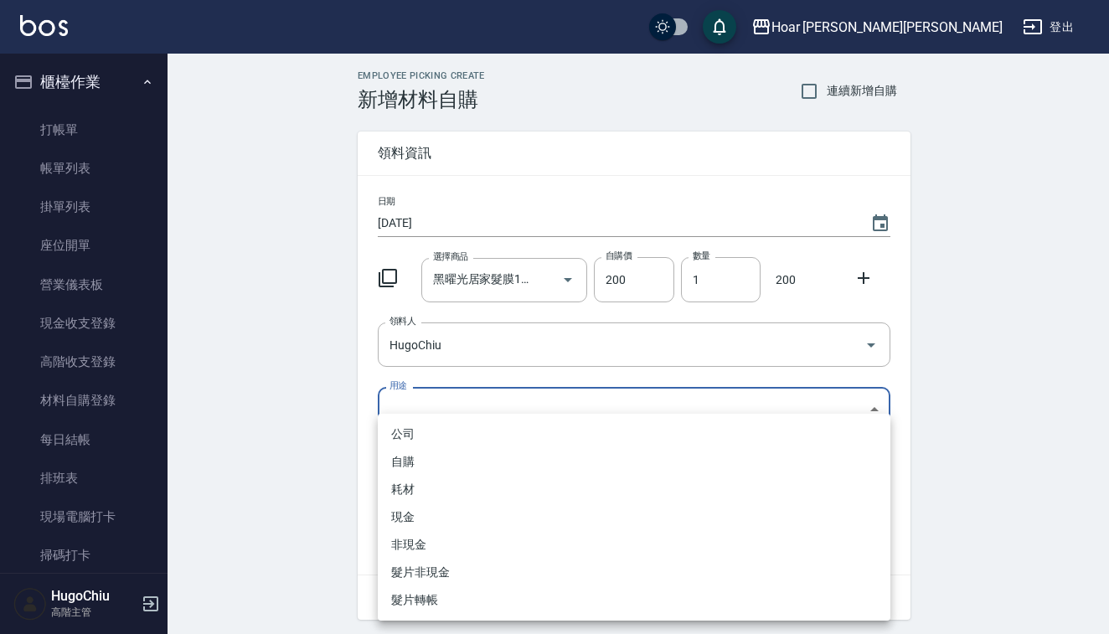
click at [415, 487] on li "耗材" at bounding box center [634, 490] width 512 height 28
type input "耗材"
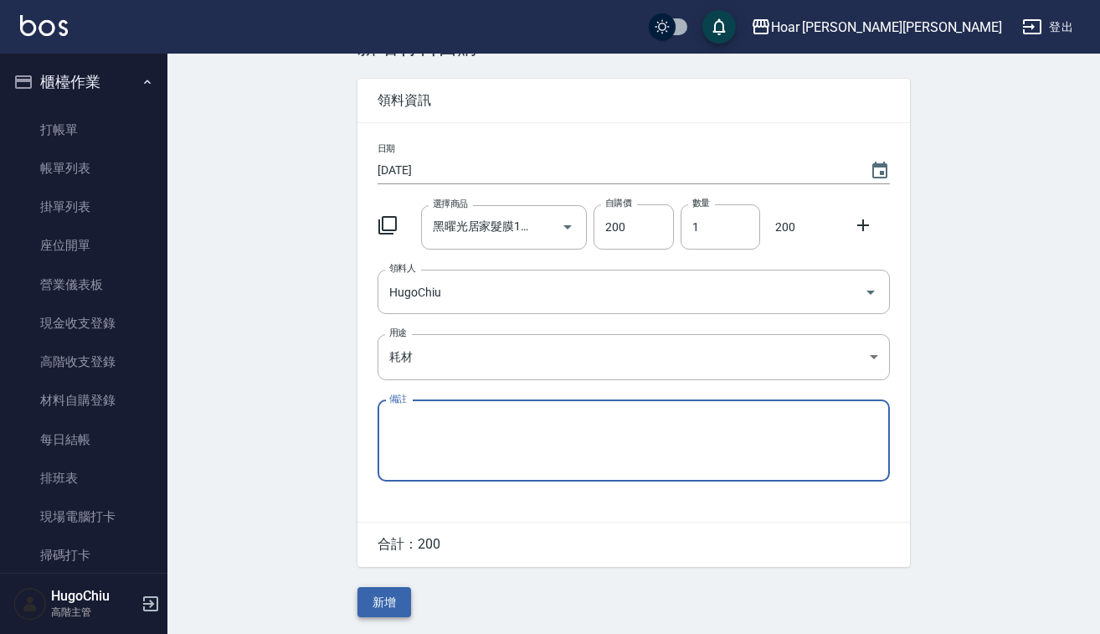
scroll to position [54, 0]
click at [394, 594] on button "新增" at bounding box center [385, 602] width 54 height 31
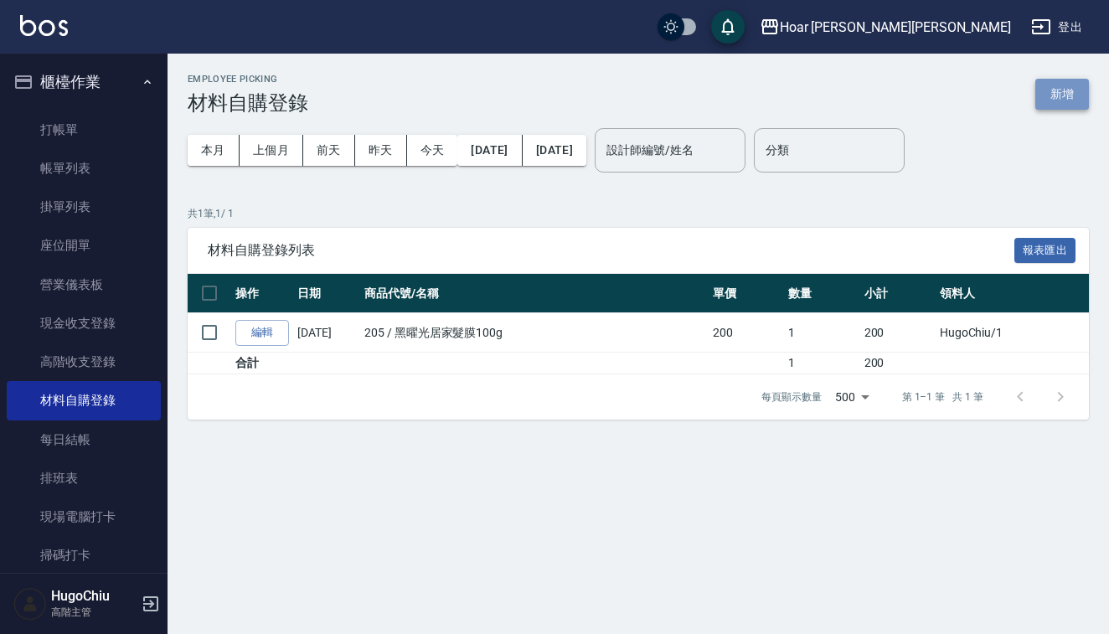
click at [1060, 106] on button "新增" at bounding box center [1062, 94] width 54 height 31
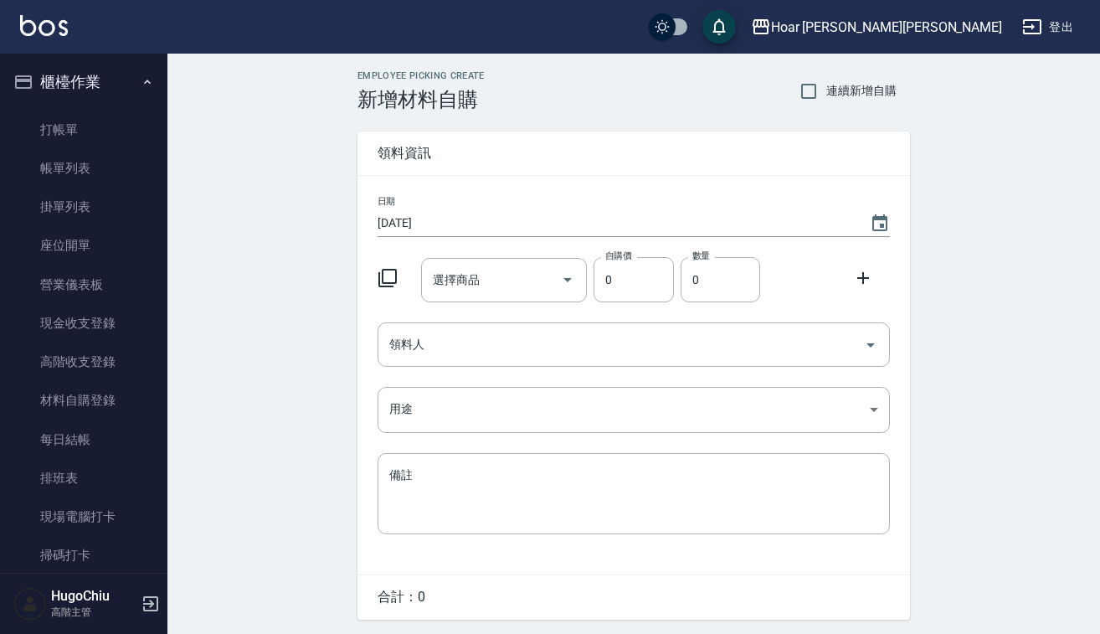
drag, startPoint x: 891, startPoint y: 219, endPoint x: 824, endPoint y: 247, distance: 72.5
click at [891, 219] on button "Choose date, selected date is 2025-08-14" at bounding box center [880, 223] width 40 height 40
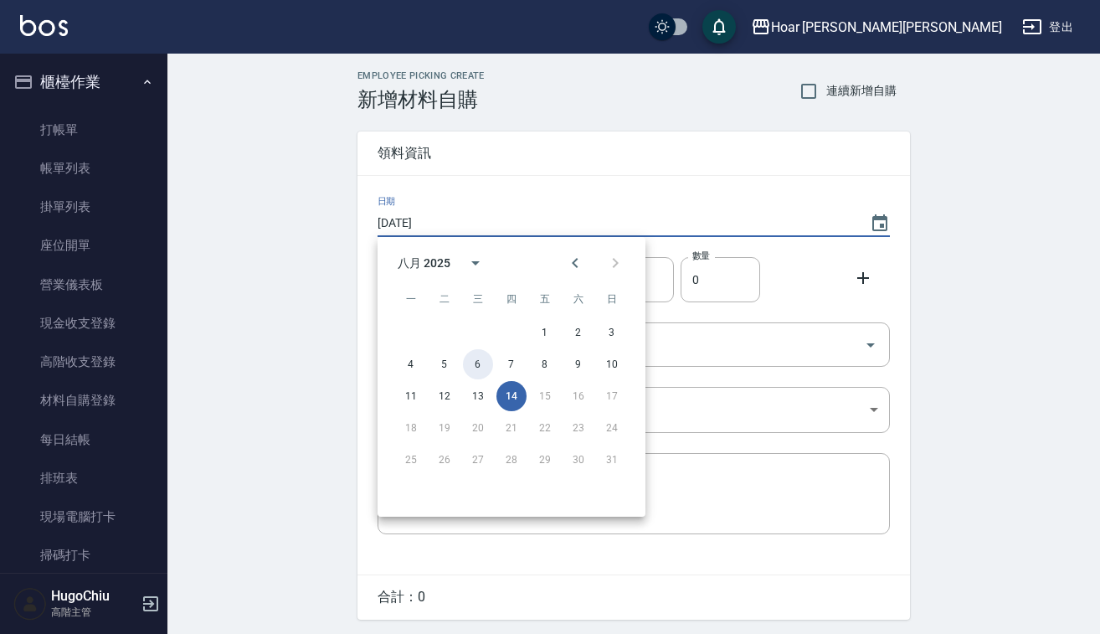
drag, startPoint x: 478, startPoint y: 368, endPoint x: 482, endPoint y: 328, distance: 40.4
click at [478, 368] on button "6" at bounding box center [478, 364] width 30 height 30
type input "[DATE]"
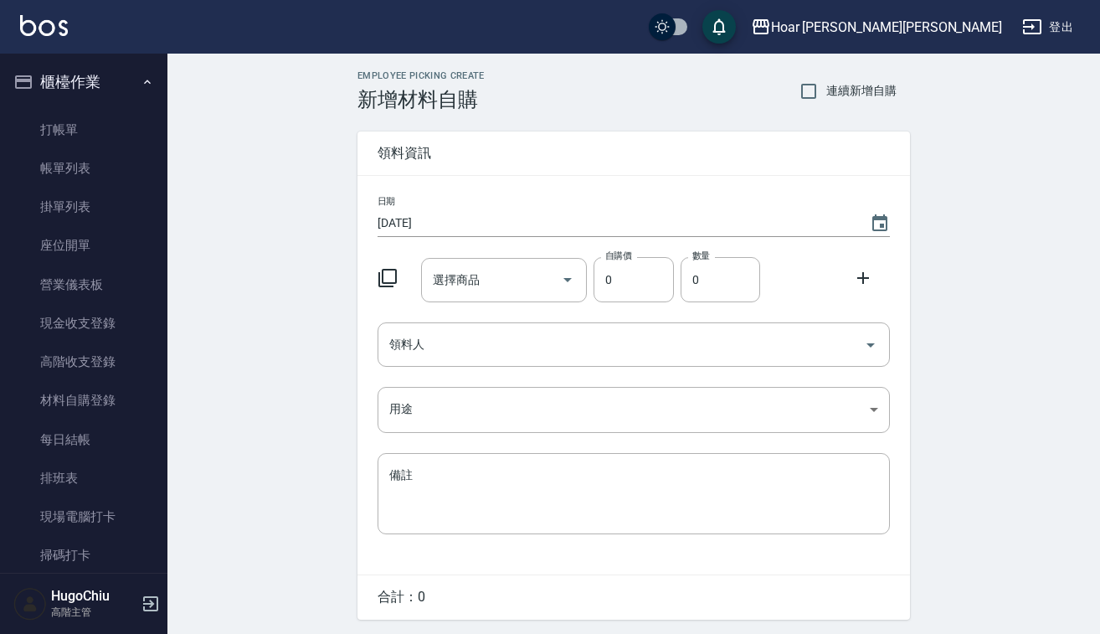
click at [496, 270] on input "選擇商品" at bounding box center [492, 279] width 126 height 29
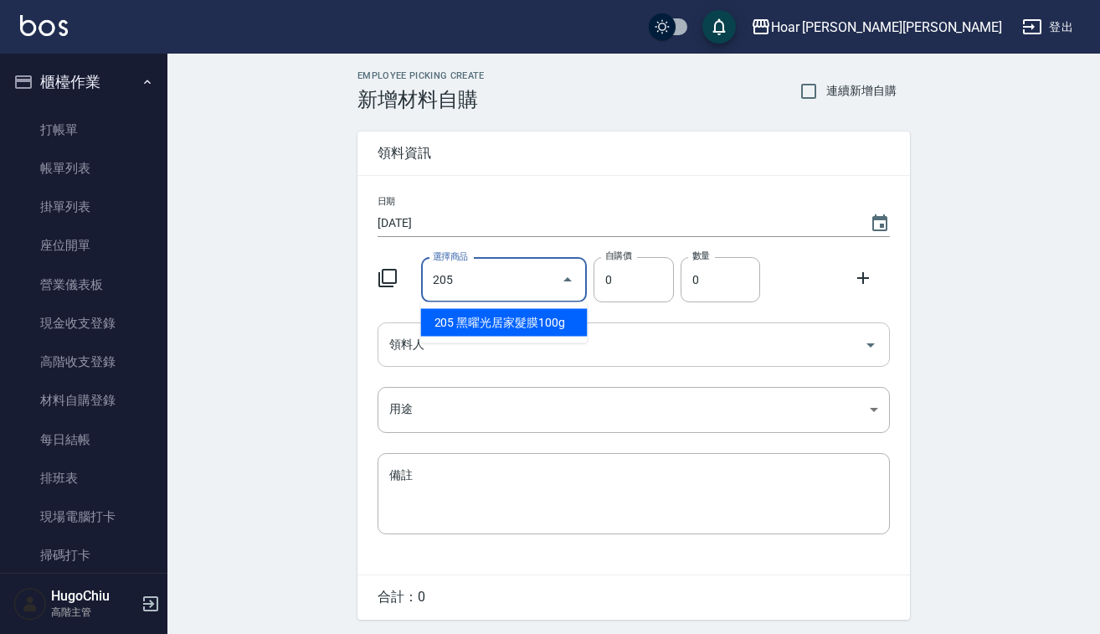
drag, startPoint x: 518, startPoint y: 323, endPoint x: 502, endPoint y: 332, distance: 18.4
click at [518, 324] on li "205 黑曜光居家髮膜100g" at bounding box center [504, 323] width 167 height 28
type input "黑曜光居家髮膜100g"
type input "200"
type input "1"
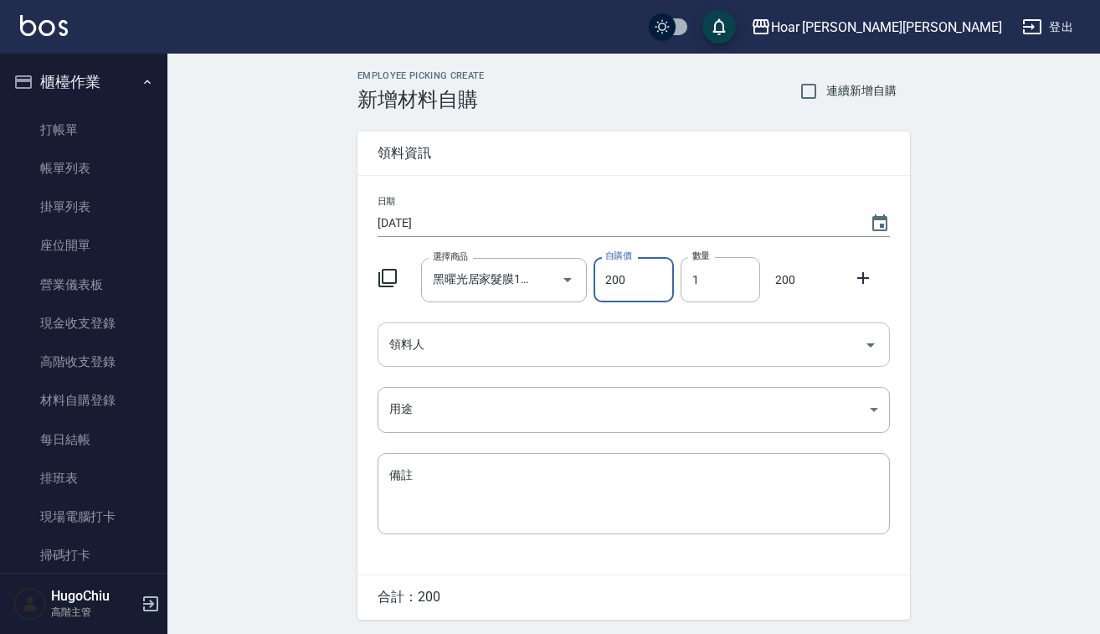
click at [486, 341] on input "領料人" at bounding box center [621, 344] width 472 height 29
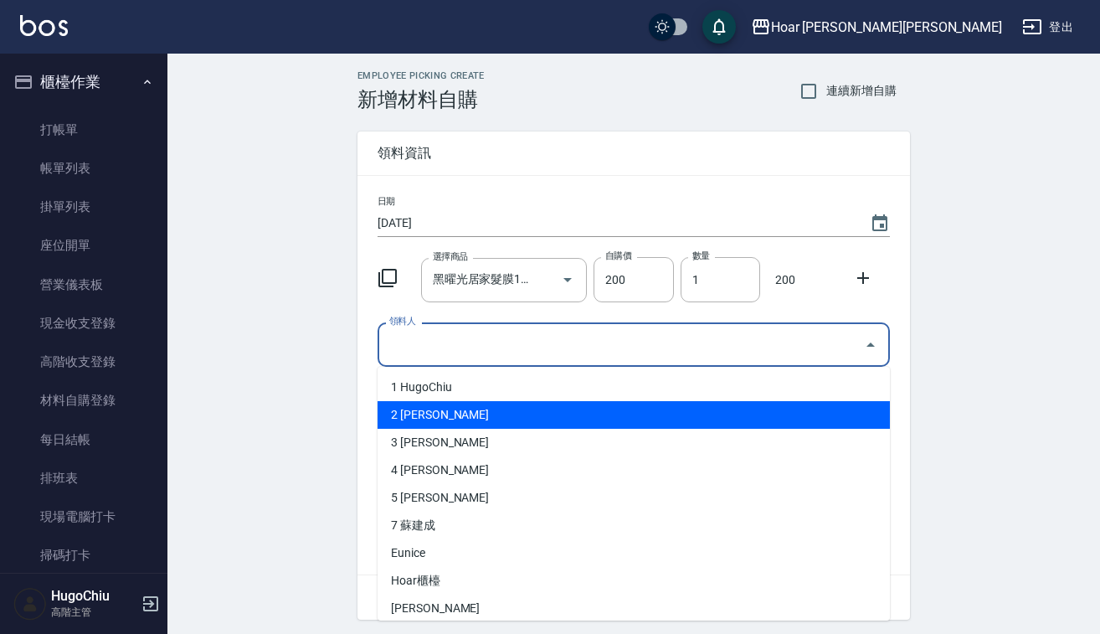
click at [447, 415] on li "2 [PERSON_NAME]" at bounding box center [634, 415] width 512 height 28
type input "[PERSON_NAME]"
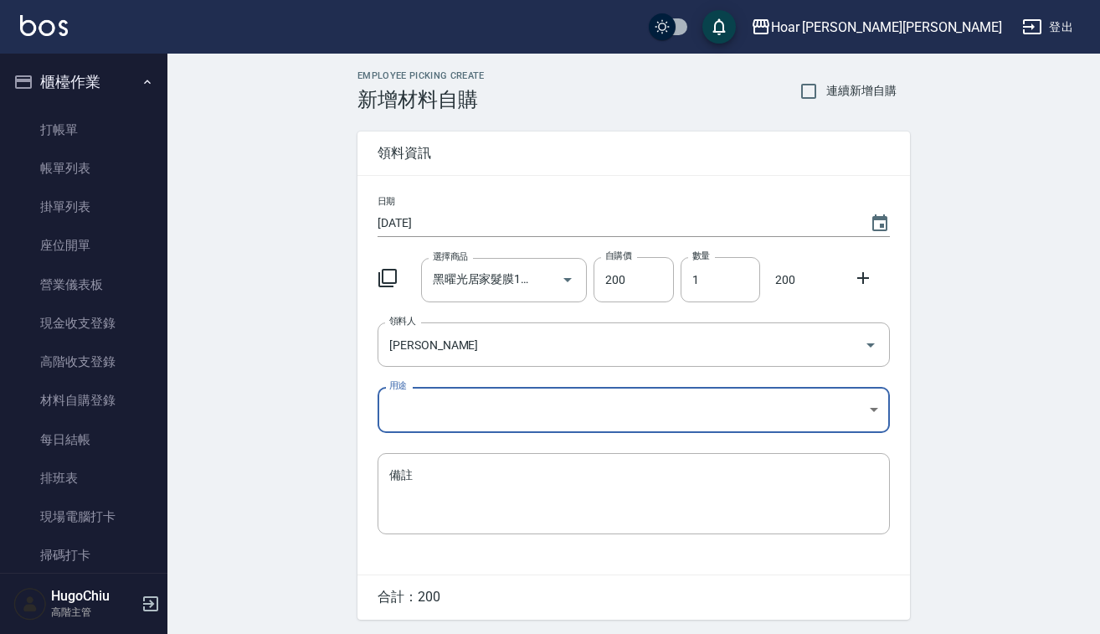
click at [450, 415] on body "Hoar [PERSON_NAME][PERSON_NAME] 登出 櫃檯作業 打帳單 帳單列表 掛單列表 座位開單 營業儀表板 現金收支登錄 高階收支登錄 …" at bounding box center [550, 343] width 1100 height 687
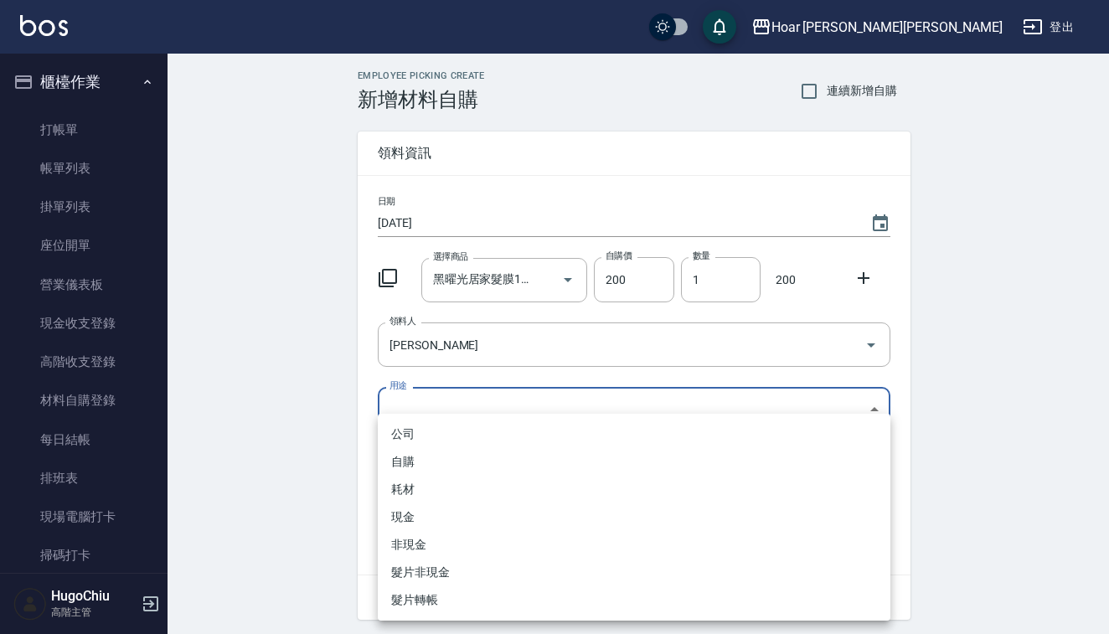
click at [425, 452] on li "自購" at bounding box center [634, 462] width 512 height 28
type input "自購"
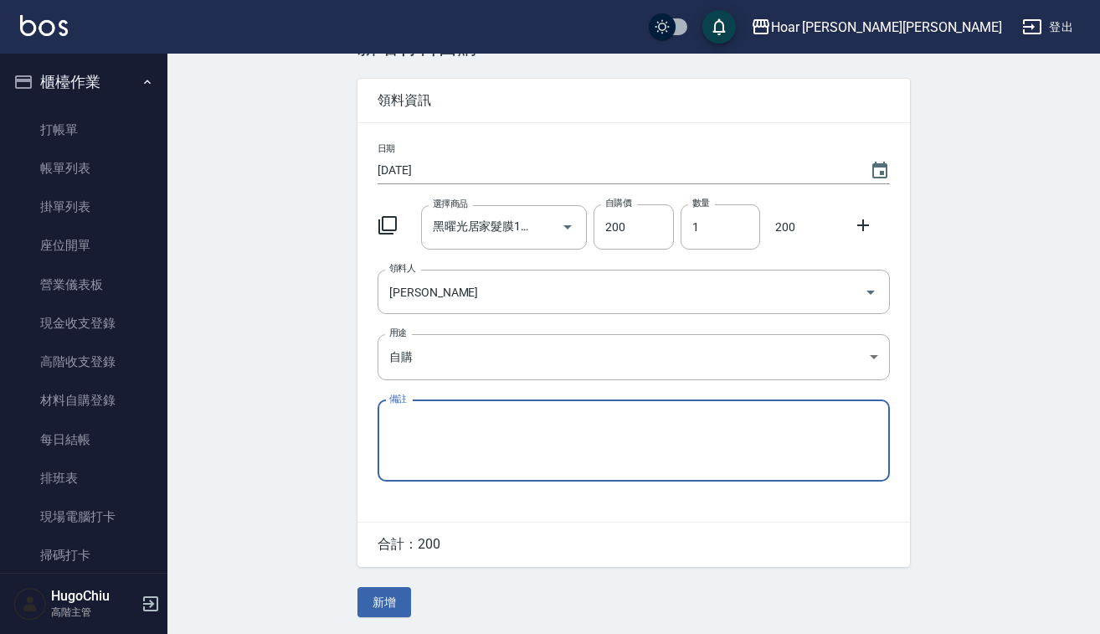
scroll to position [54, 0]
click at [390, 601] on button "新增" at bounding box center [385, 602] width 54 height 31
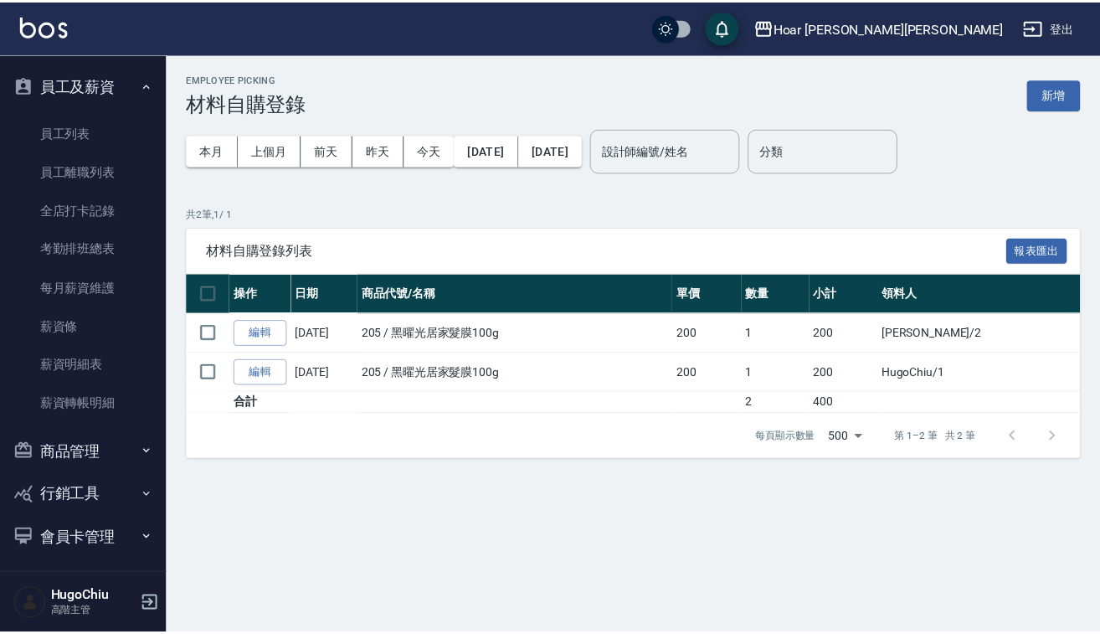
scroll to position [650, 0]
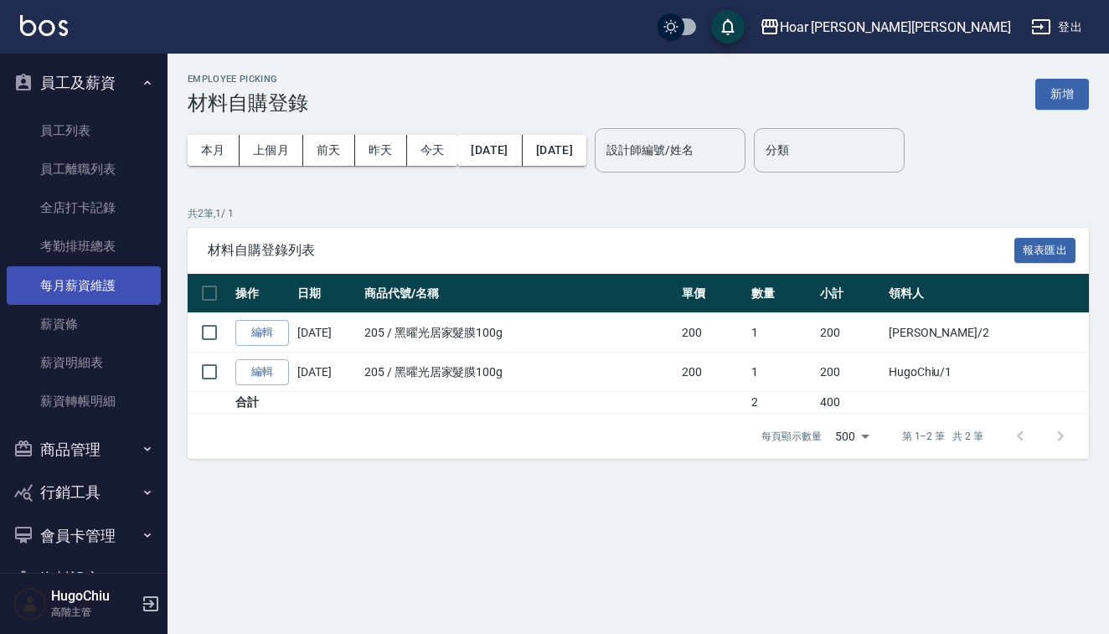
click at [105, 292] on link "每月薪資維護" at bounding box center [84, 285] width 154 height 39
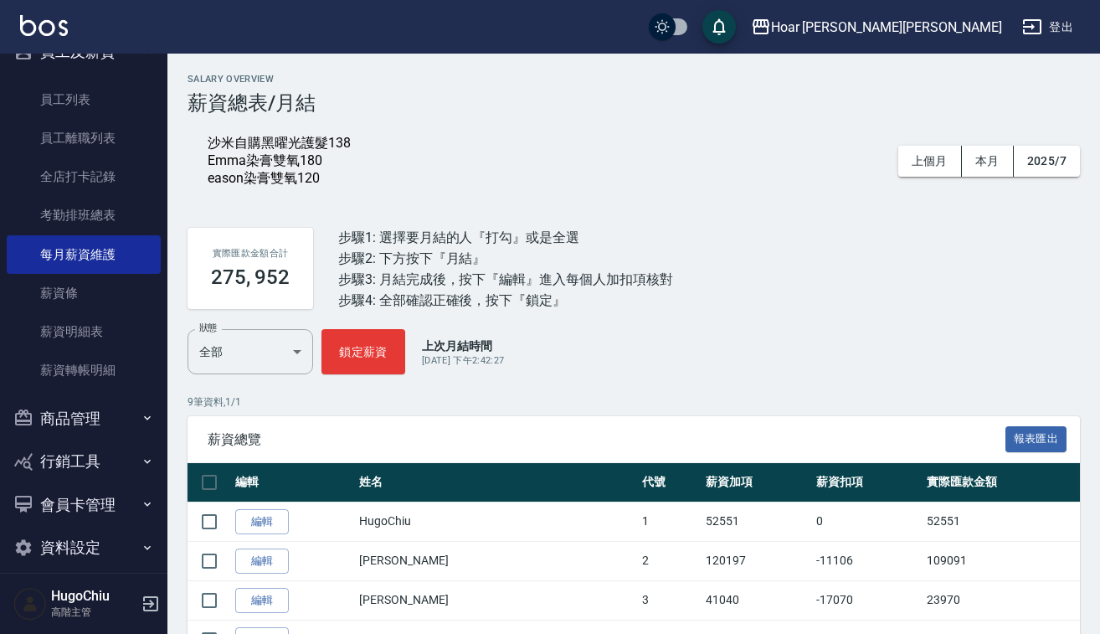
scroll to position [682, 0]
click at [981, 154] on button "本月" at bounding box center [988, 161] width 52 height 31
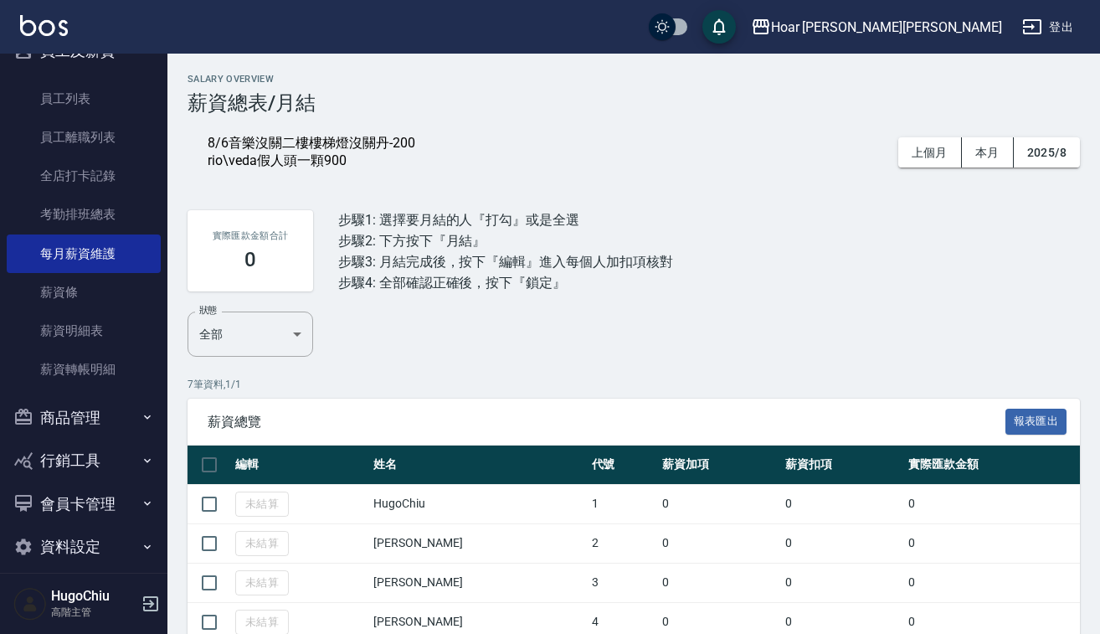
click at [371, 158] on div "8/6音樂沒關二樓樓梯燈沒關丹-200 rio\veda假人頭一顆900" at bounding box center [312, 152] width 208 height 35
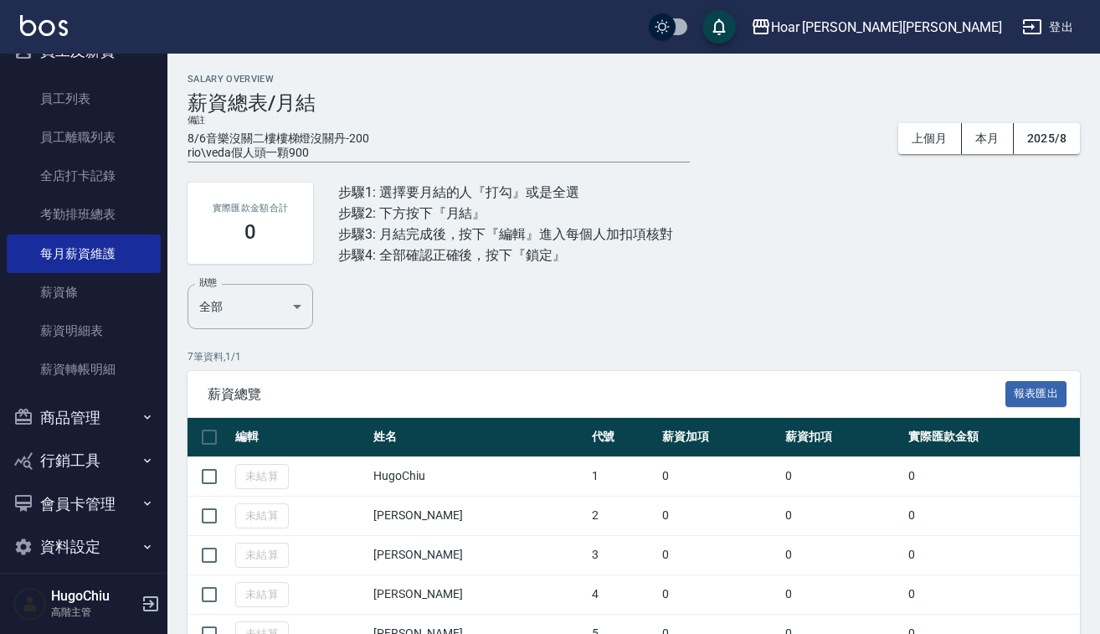
click at [331, 152] on textarea "8/6音樂沒關二樓樓梯燈沒關丹-200 rio\veda假人頭一顆900" at bounding box center [439, 144] width 502 height 27
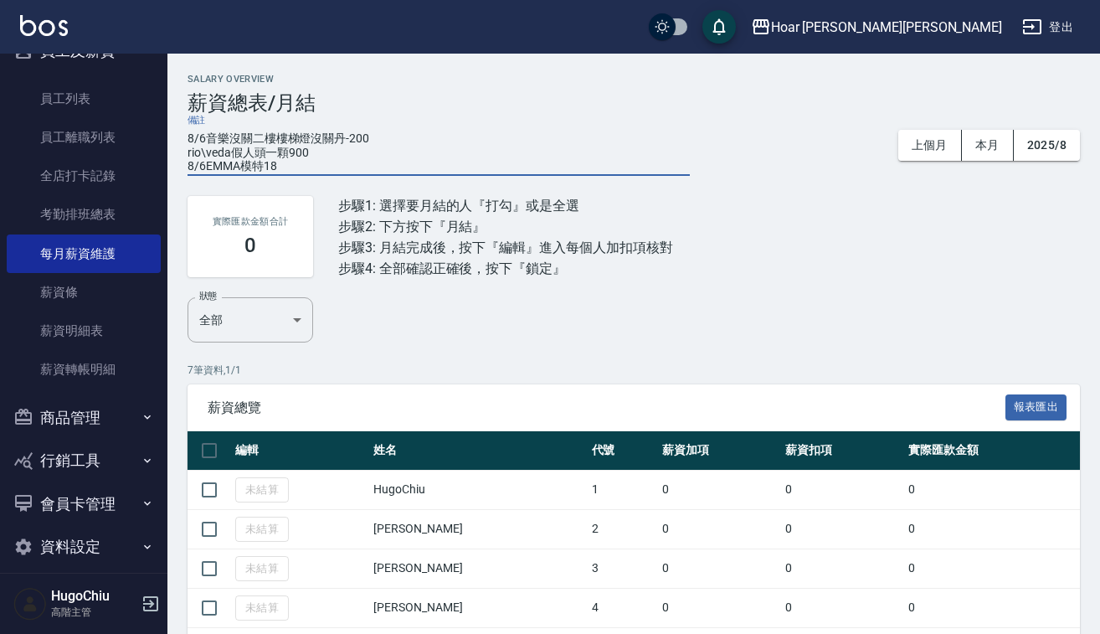
type textarea "8/6音樂沒關二樓樓梯燈沒關丹-200 rio\veda假人頭一顆900 8/6EMMA模特180"
click at [800, 217] on div "實際匯款金額合計 0 步驟1: 選擇要月結的人『打勾』或是全選 步驟2: 下方按下『月結』 步驟3: 月結完成後，按下『編輯』進入每個人加扣項核對 步驟4: …" at bounding box center [634, 236] width 893 height 121
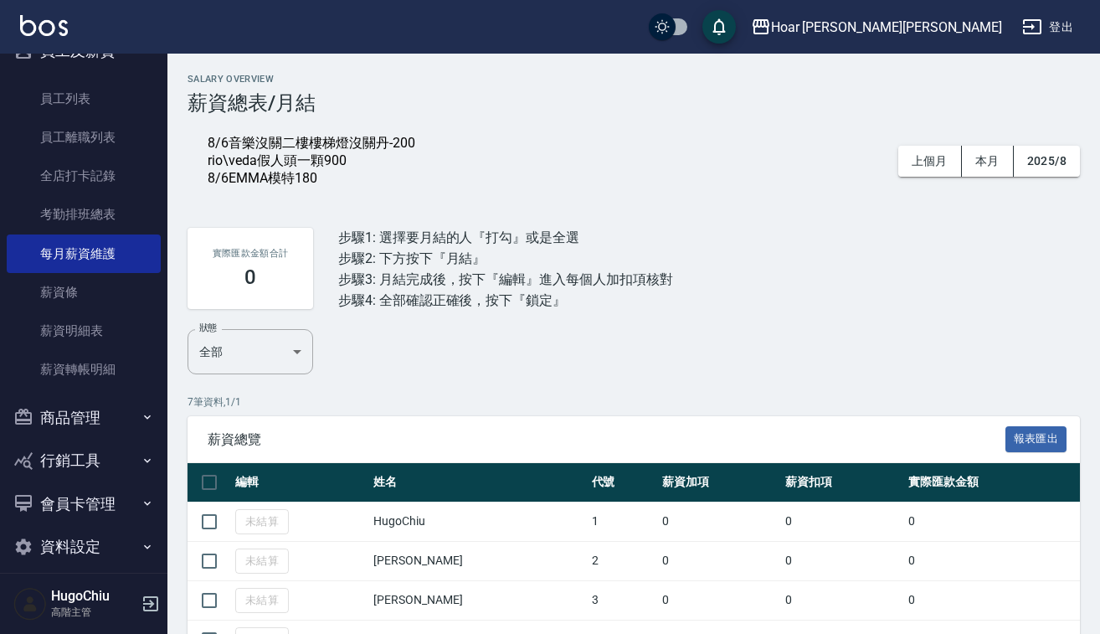
click at [340, 182] on div "8/6音樂沒關二樓樓梯燈沒關丹-200 rio\veda假人頭一顆900 8/6EMMA模特180" at bounding box center [312, 161] width 208 height 53
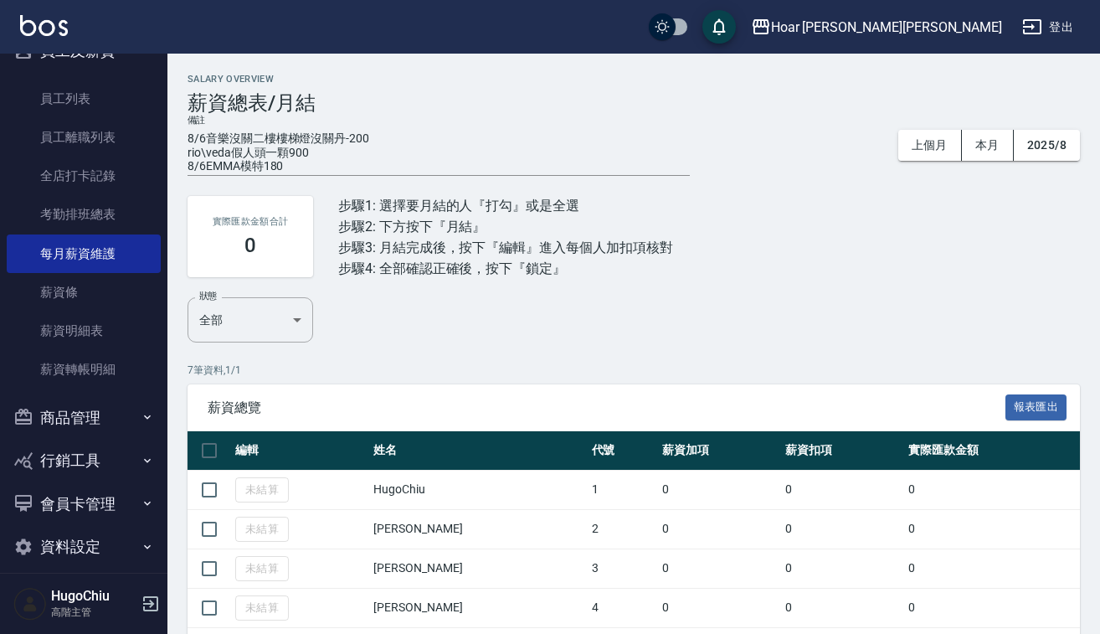
click at [305, 167] on textarea "8/6音樂沒關二樓樓梯燈沒關丹-200 rio\veda假人頭一顆900 8/6EMMA模特180" at bounding box center [439, 151] width 502 height 40
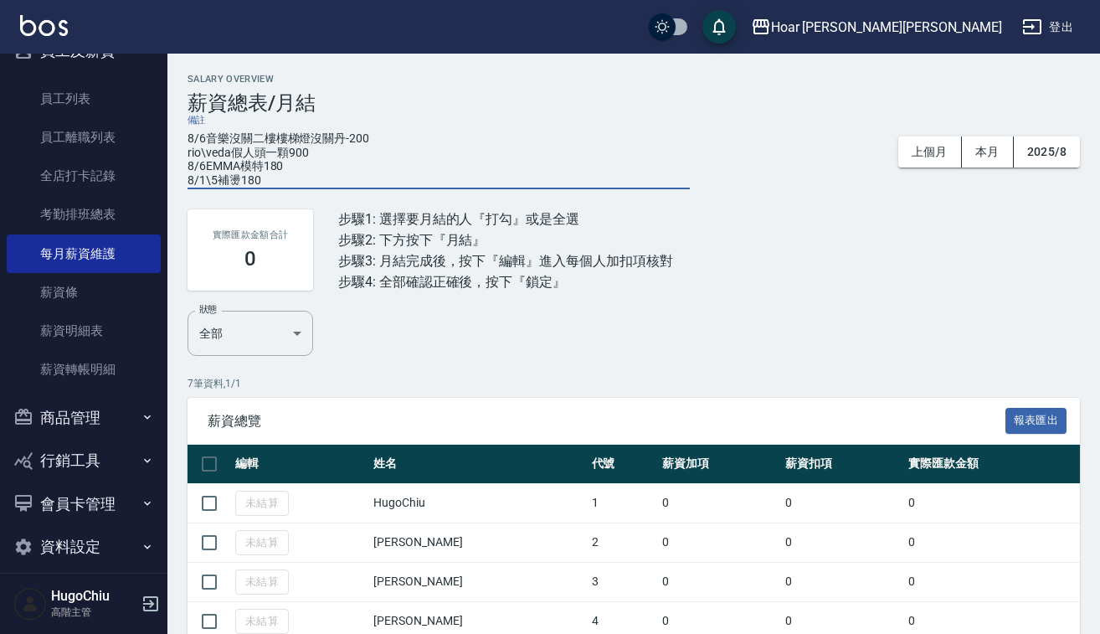
type textarea "8/6音樂沒關二樓樓梯燈沒關丹-200 rio\veda假人頭一顆900 8/6EMMA模特180 8/1\5補燙180"
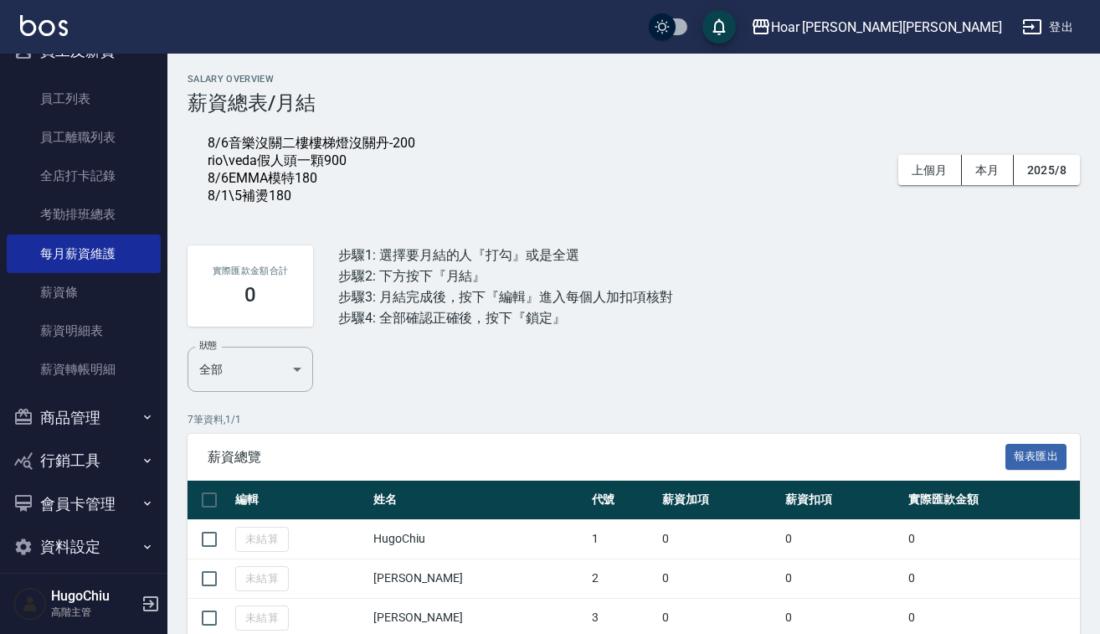
drag, startPoint x: 798, startPoint y: 321, endPoint x: 327, endPoint y: 226, distance: 480.0
click at [796, 321] on div "實際匯款金額合計 0 步驟1: 選擇要月結的人『打勾』或是全選 步驟2: 下方按下『月結』 步驟3: 月結完成後，按下『編輯』進入每個人加扣項核對 步驟4: …" at bounding box center [634, 285] width 893 height 121
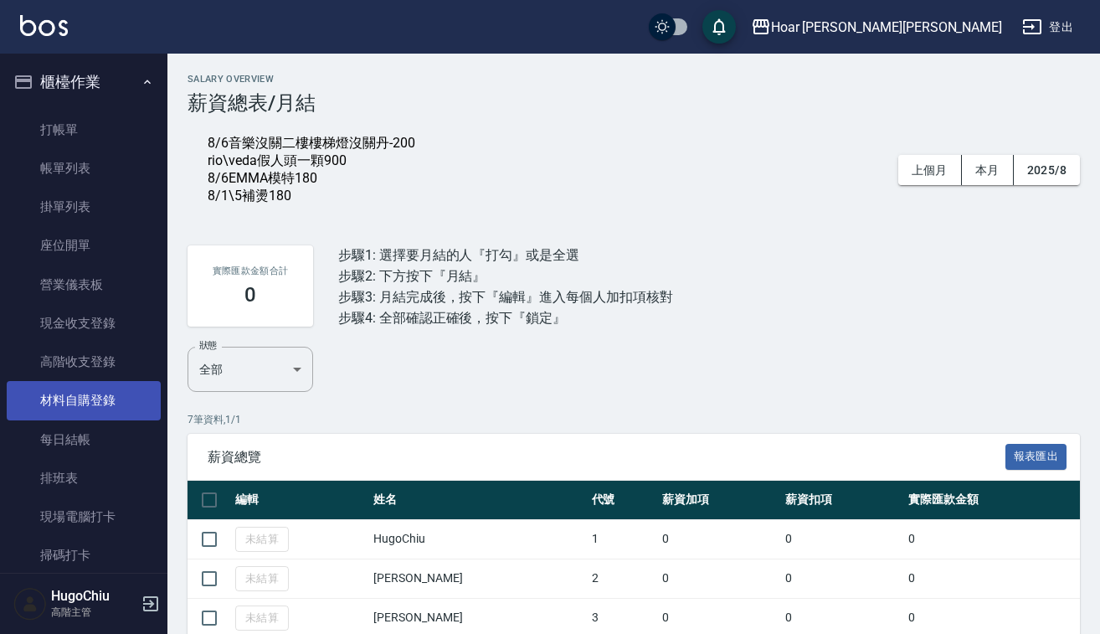
click at [57, 381] on link "材料自購登錄" at bounding box center [84, 400] width 154 height 39
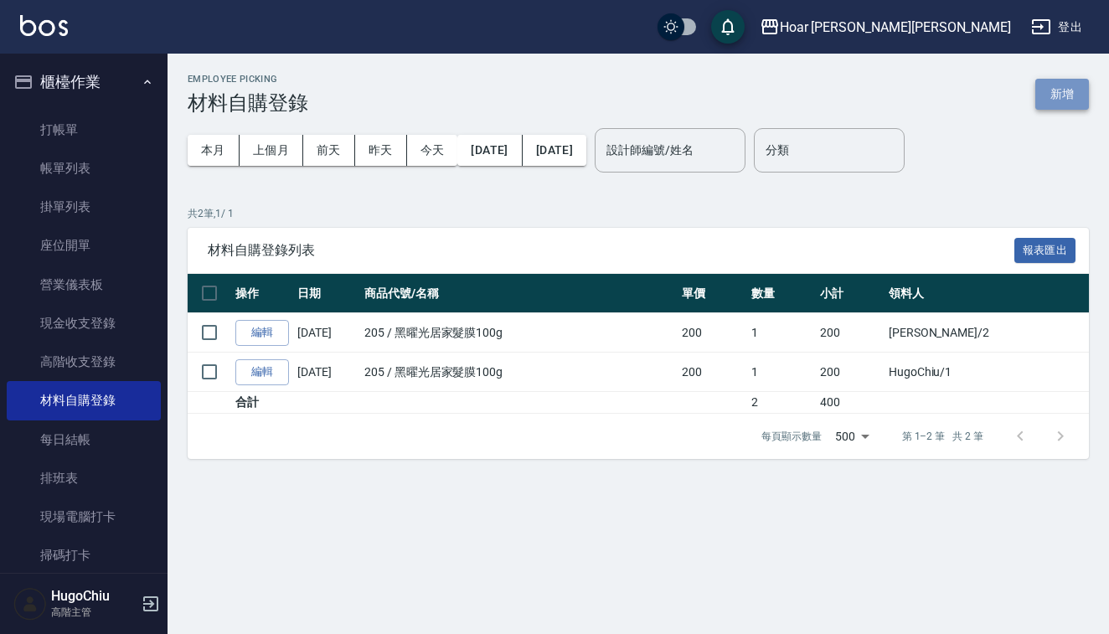
click at [1052, 105] on button "新增" at bounding box center [1062, 94] width 54 height 31
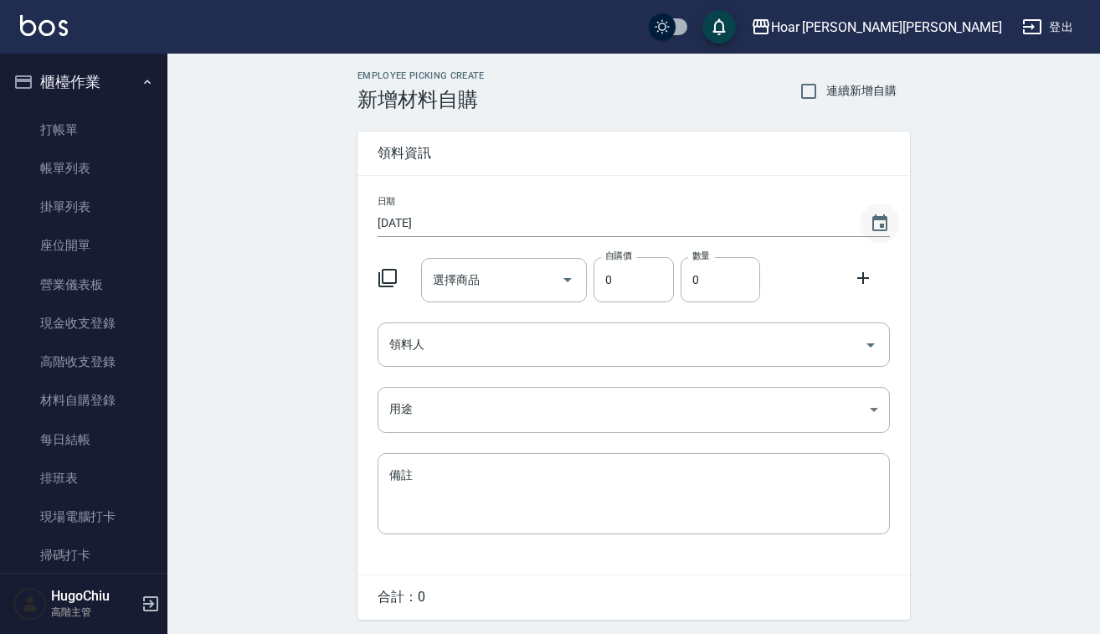
click at [886, 226] on icon "Choose date, selected date is 2025-08-14" at bounding box center [880, 222] width 15 height 17
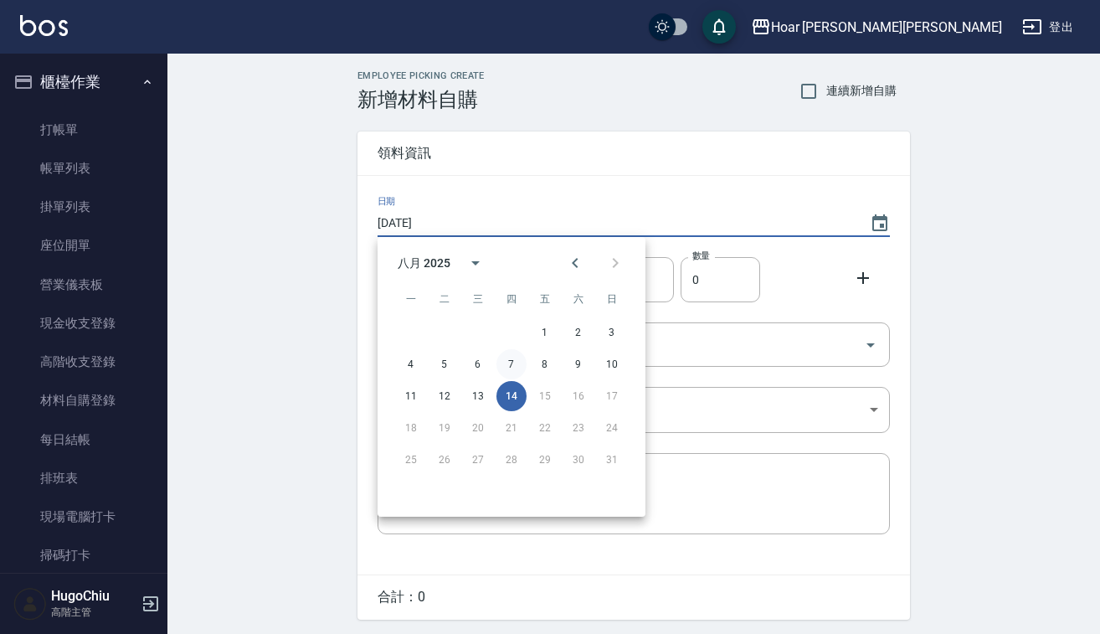
click at [514, 363] on button "7" at bounding box center [512, 364] width 30 height 30
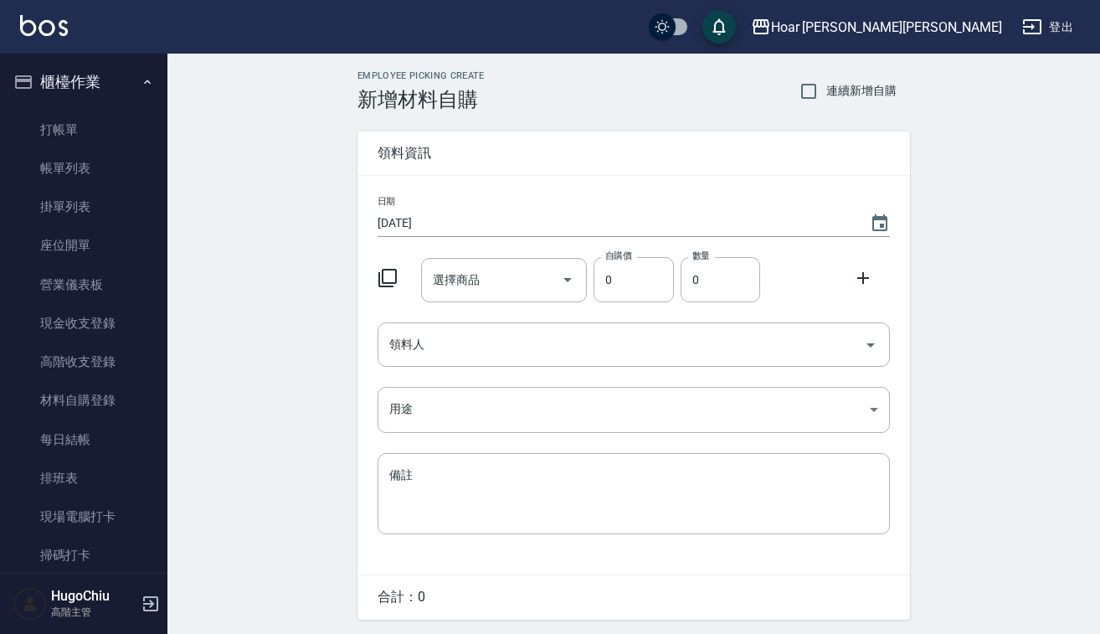
type input "[DATE]"
click at [483, 277] on input "選擇商品" at bounding box center [492, 279] width 126 height 29
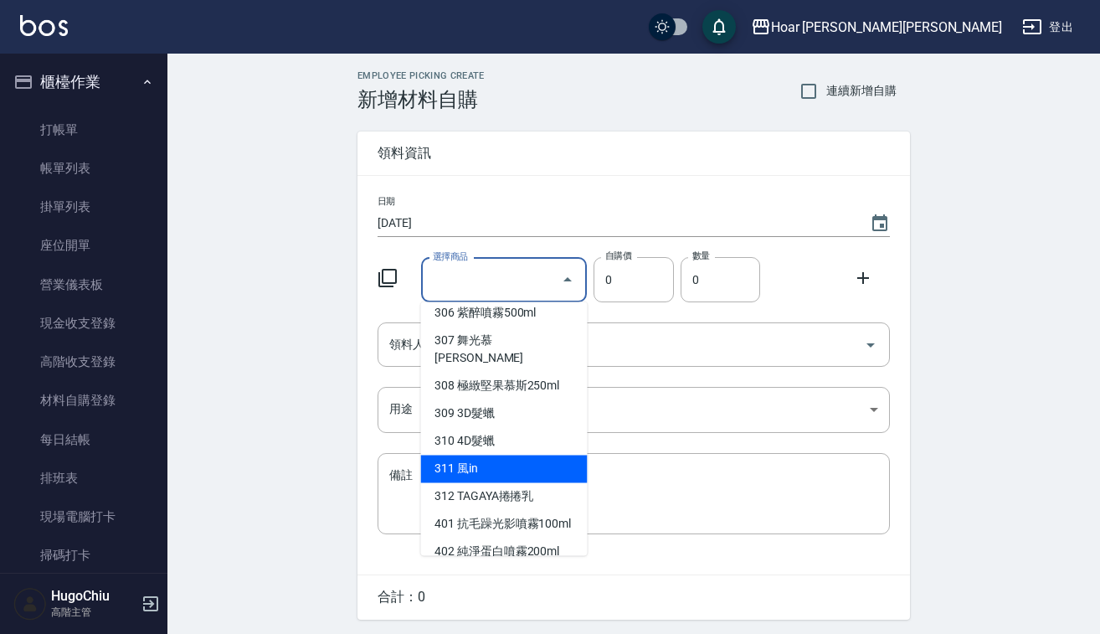
scroll to position [1674, 0]
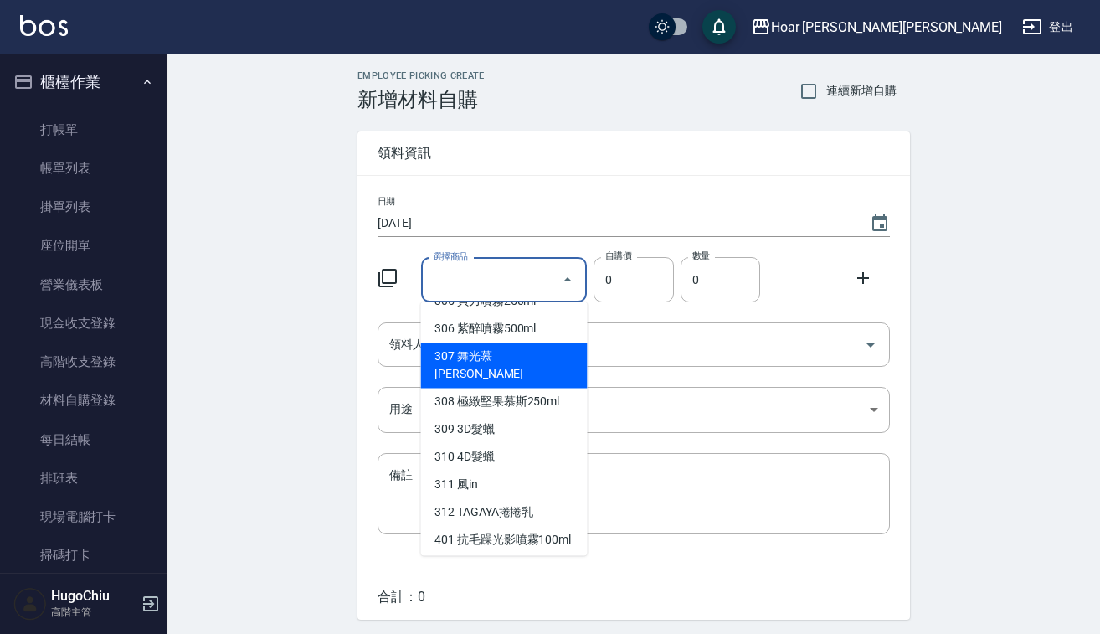
click at [501, 389] on li "307 舞光慕[PERSON_NAME]" at bounding box center [504, 365] width 167 height 45
type input "舞光慕[PERSON_NAME]"
type input "480"
type input "1"
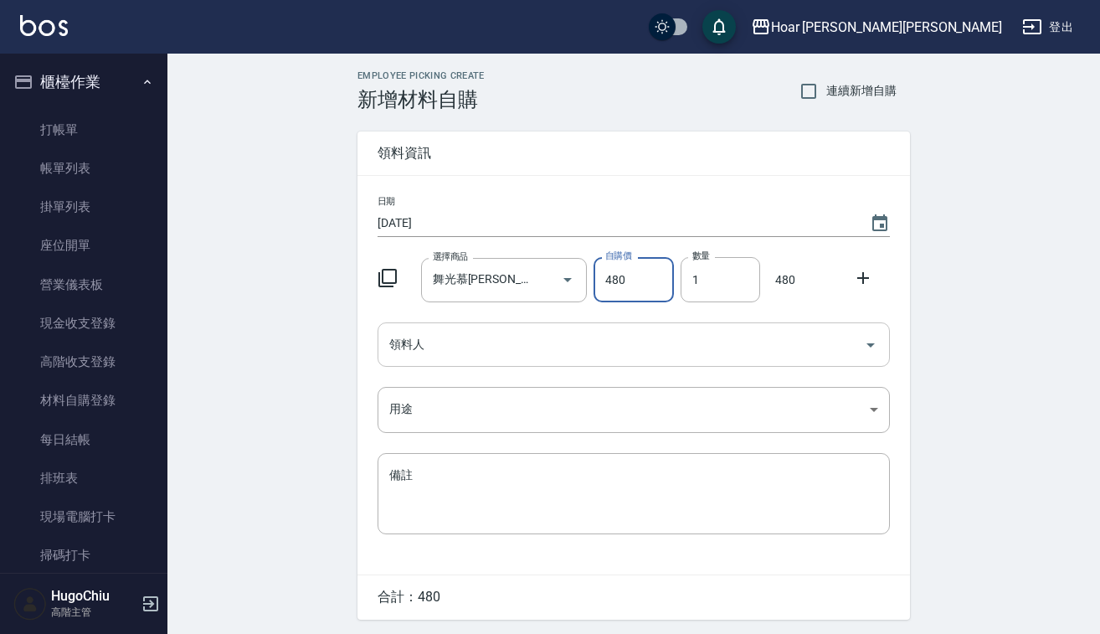
click at [600, 353] on input "領料人" at bounding box center [621, 344] width 472 height 29
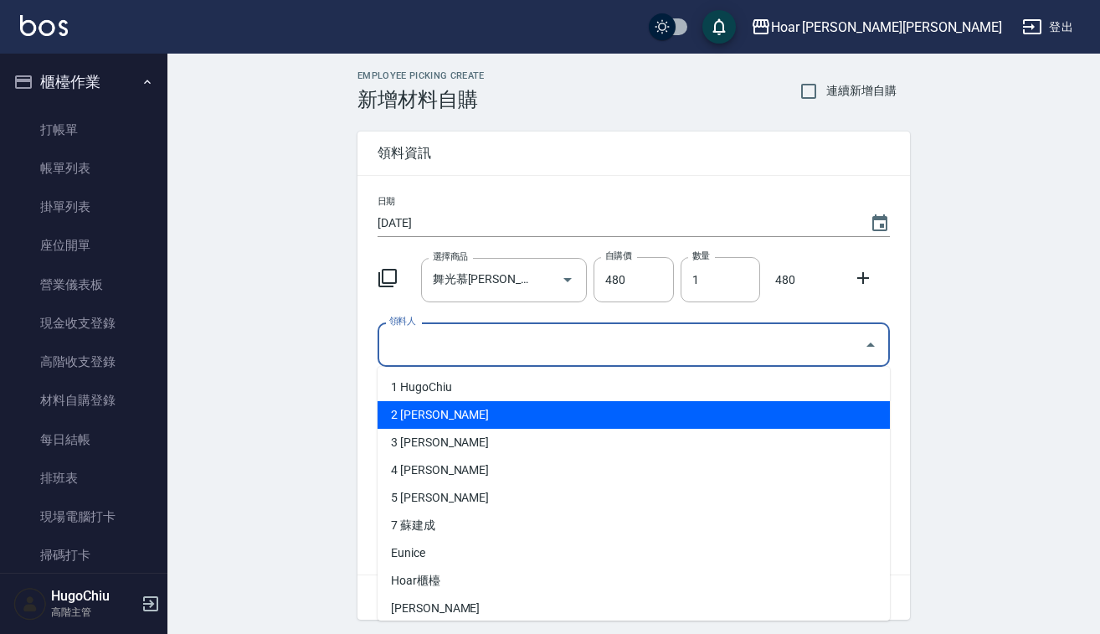
click at [522, 414] on li "2 [PERSON_NAME]" at bounding box center [634, 415] width 512 height 28
type input "[PERSON_NAME]"
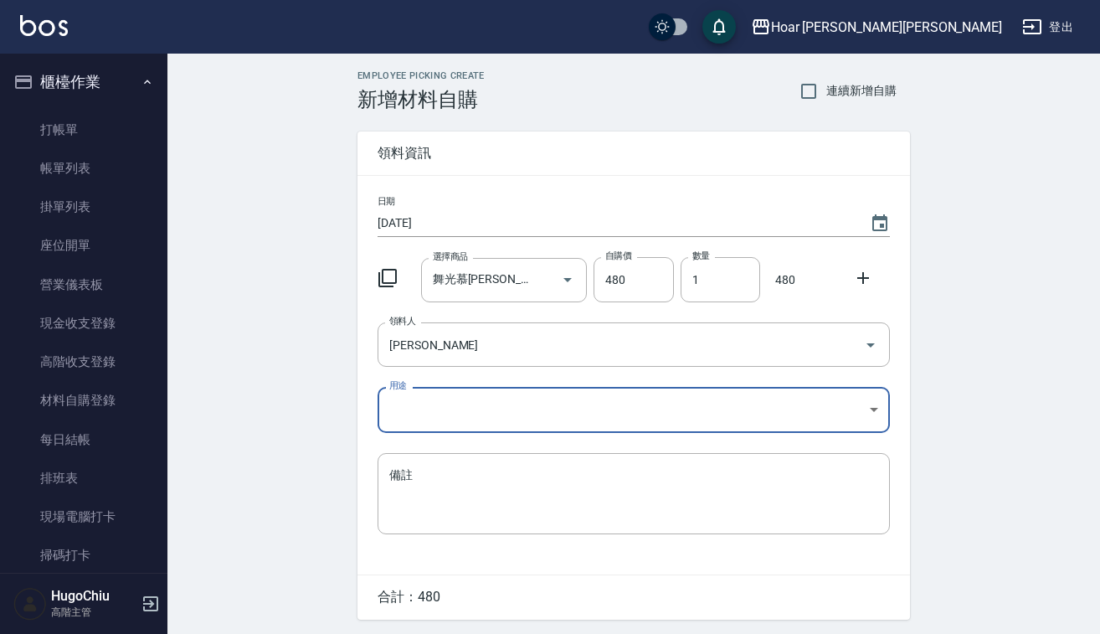
click at [485, 420] on body "Hoar [PERSON_NAME][PERSON_NAME] 登出 櫃檯作業 打帳單 帳單列表 掛單列表 座位開單 營業儀表板 現金收支登錄 高階收支登錄 …" at bounding box center [550, 343] width 1100 height 687
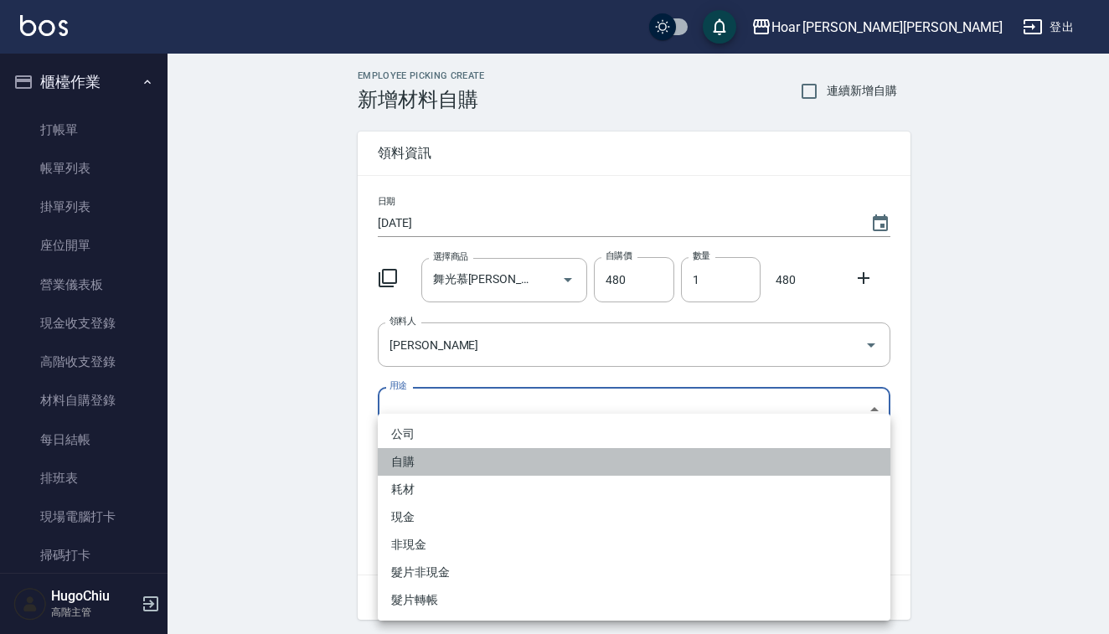
click at [458, 460] on li "自購" at bounding box center [634, 462] width 512 height 28
type input "自購"
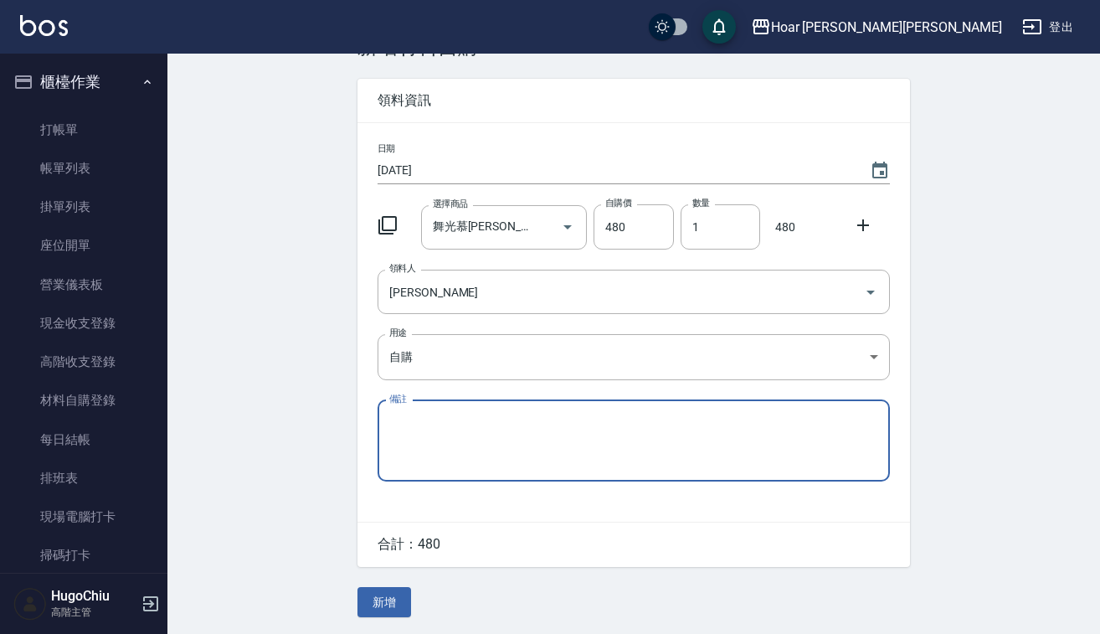
scroll to position [57, 0]
click at [392, 596] on button "新增" at bounding box center [385, 602] width 54 height 31
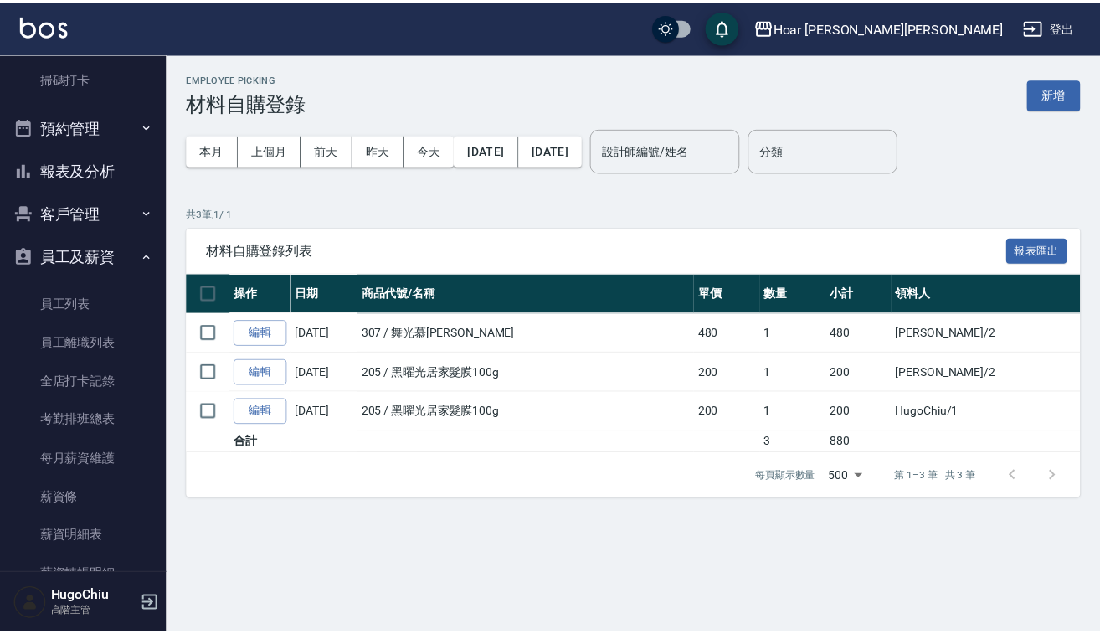
scroll to position [504, 0]
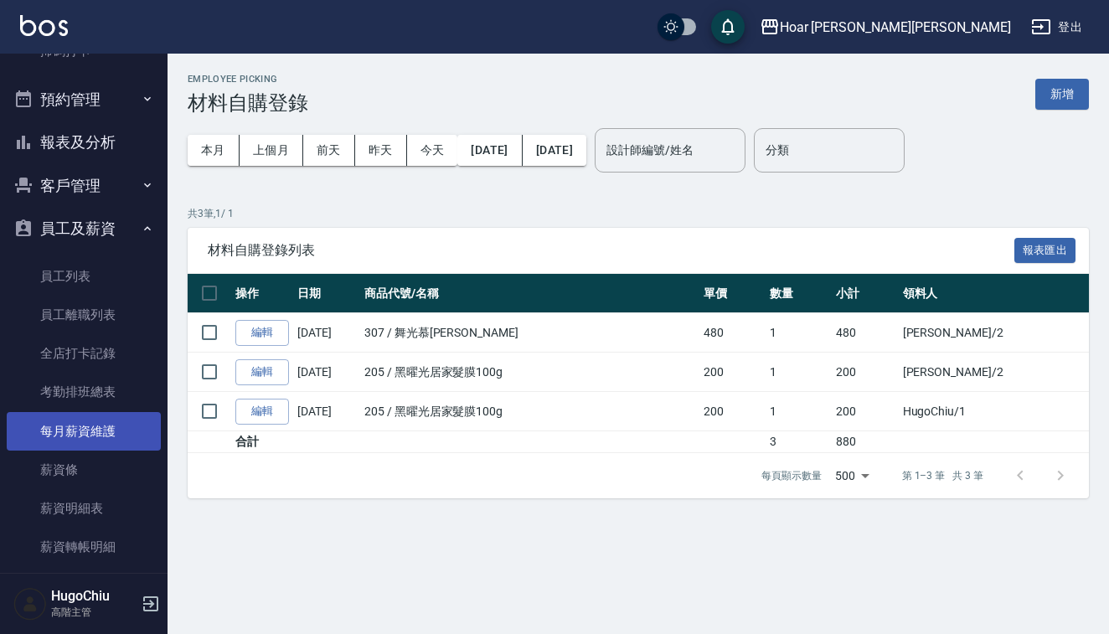
click at [99, 432] on link "每月薪資維護" at bounding box center [84, 431] width 154 height 39
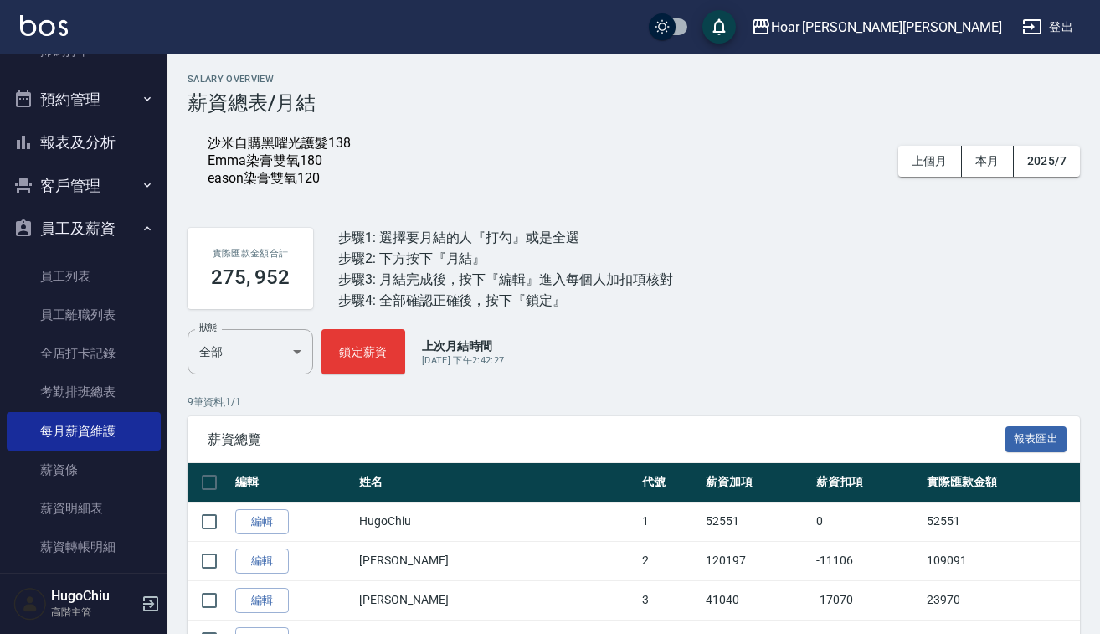
click at [298, 188] on div "沙米自購黑曜光護髮138 Emma染膏雙氧180 eason染膏雙氧120" at bounding box center [291, 161] width 167 height 53
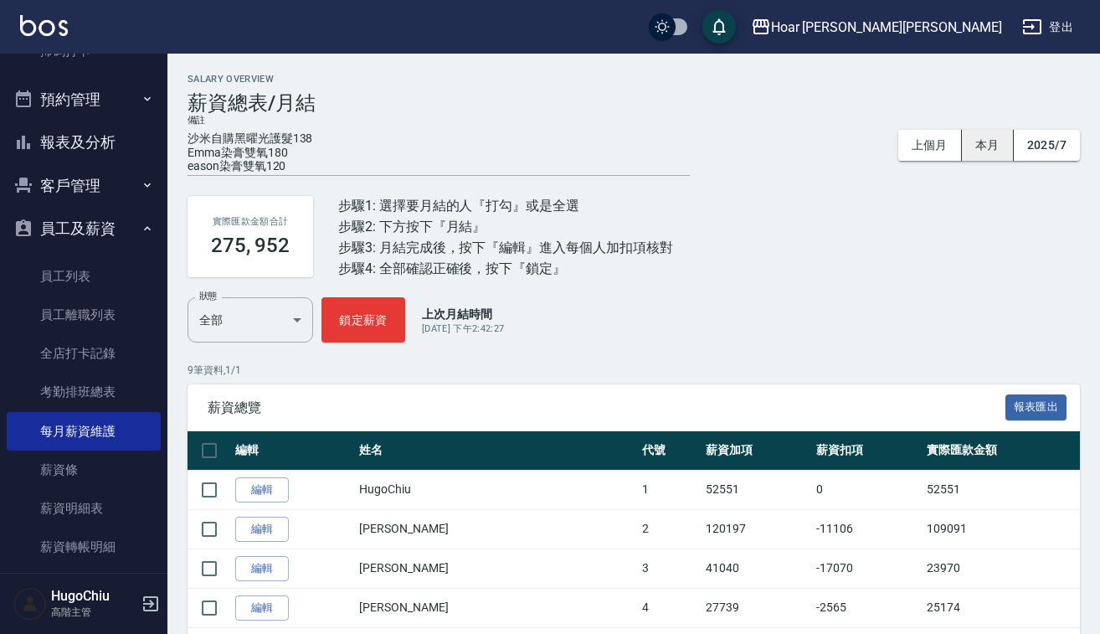
click at [967, 147] on button "本月" at bounding box center [988, 145] width 52 height 31
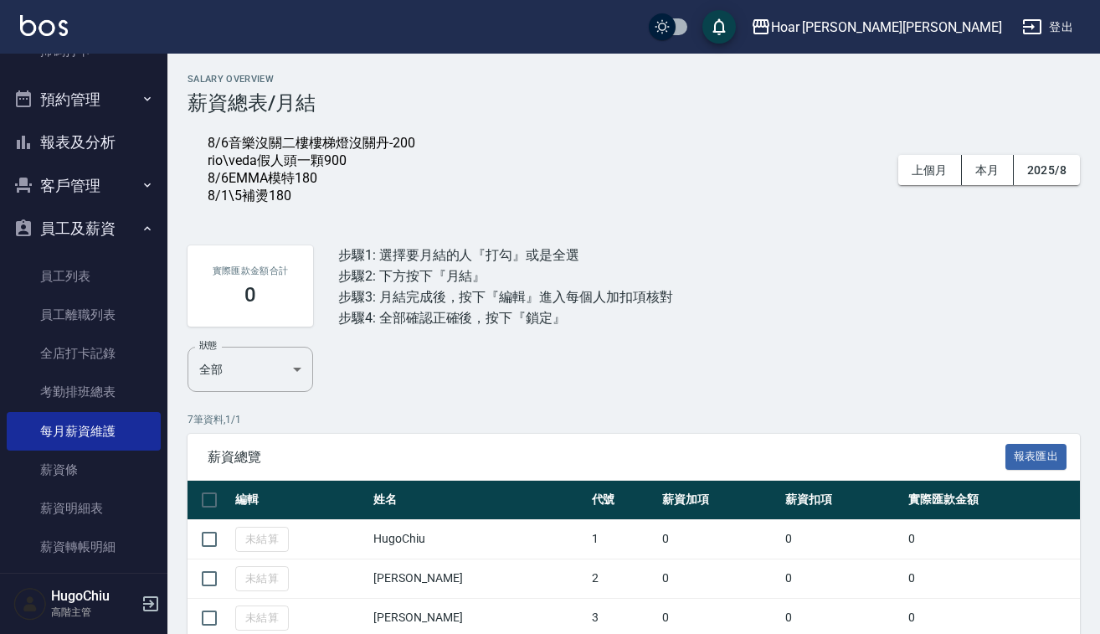
click at [311, 205] on div "8/6音樂沒關二樓樓梯燈沒關丹-200 rio\veda假人頭一顆900 8/6EMMA模特180 8/1\5補燙180" at bounding box center [312, 170] width 208 height 70
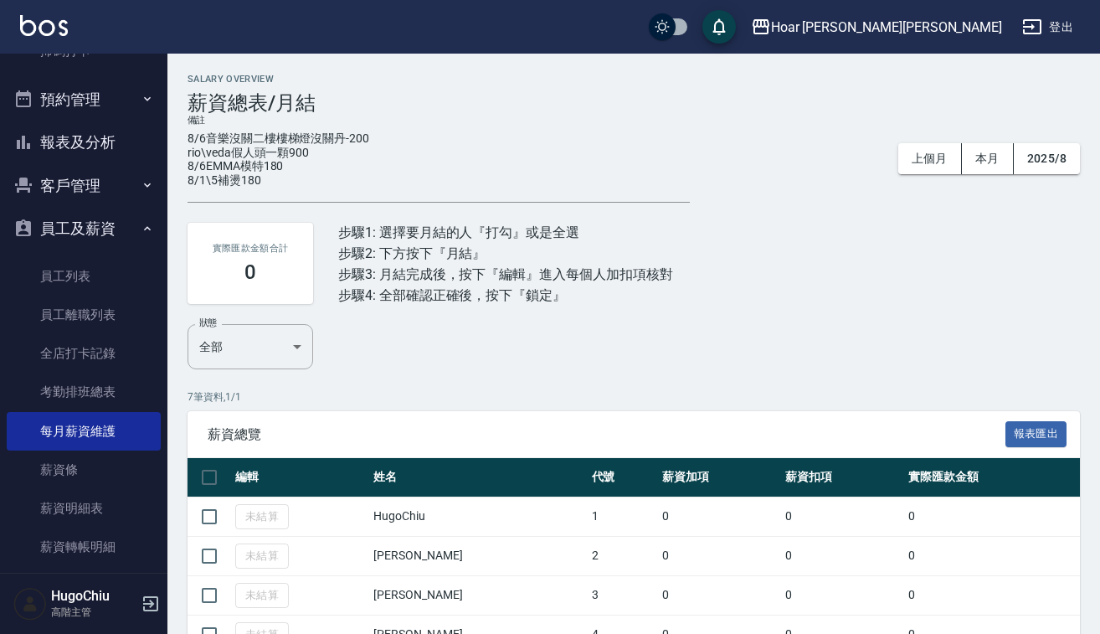
click at [289, 188] on textarea "8/6音樂沒關二樓樓梯燈沒關丹-200 rio\veda假人頭一顆900 8/6EMMA模特180 8/1\5補燙180" at bounding box center [439, 164] width 502 height 67
type textarea "8/6音樂沒關二樓樓梯燈沒關丹-200 rio\veda假人頭一顆900 8/6EMMA模特180 8/1\5補燙180 8/11補燙80"
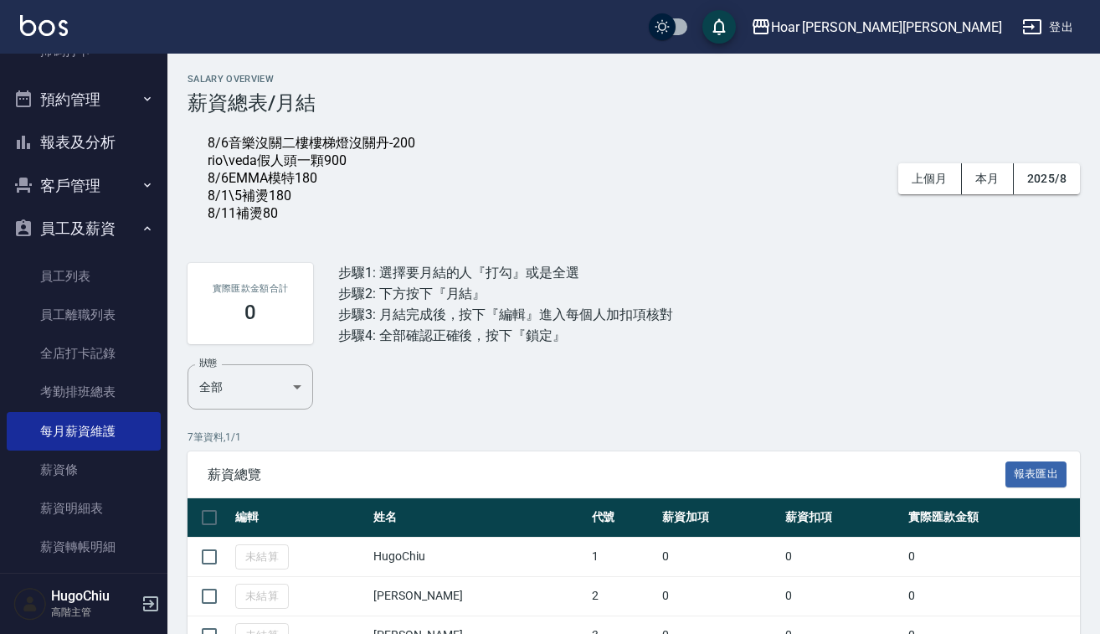
drag, startPoint x: 759, startPoint y: 335, endPoint x: 777, endPoint y: 337, distance: 18.6
click at [759, 335] on div "Salary Overview 薪資總表/月結 8/6音樂沒關二樓樓梯燈沒關丹-200 rio\veda假人頭一顆900 8/6EMMA模特180 8/1\5…" at bounding box center [633, 450] width 933 height 753
click at [801, 337] on div "實際匯款金額合計 0 步驟1: 選擇要月結的人『打勾』或是全選 步驟2: 下方按下『月結』 步驟3: 月結完成後，按下『編輯』進入每個人加扣項核對 步驟4: …" at bounding box center [634, 303] width 893 height 121
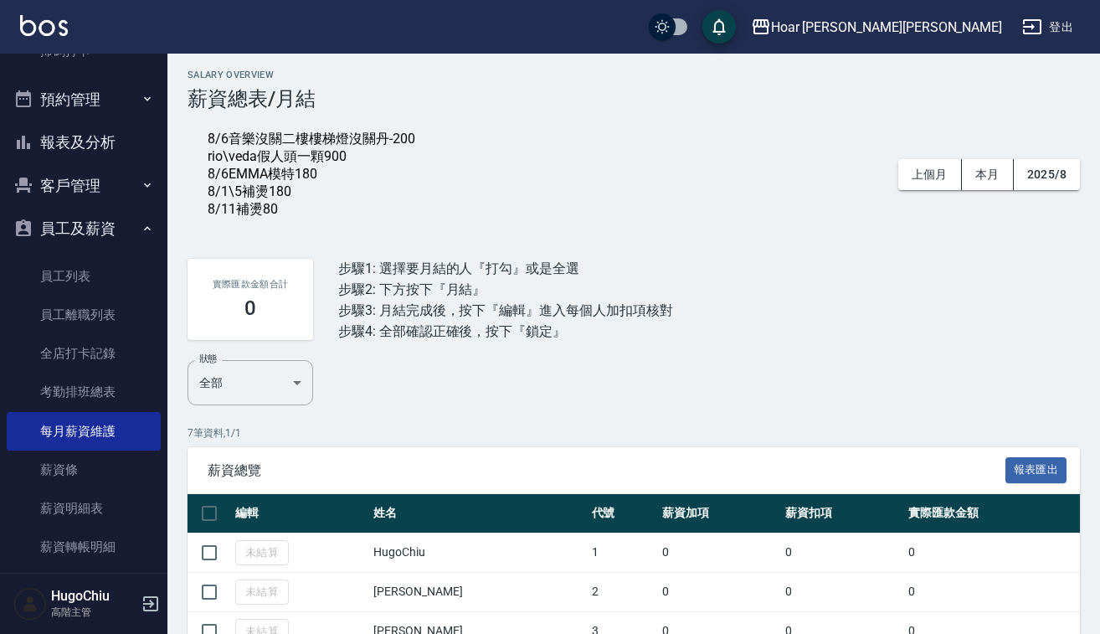
scroll to position [8, 0]
